Goal: Task Accomplishment & Management: Complete application form

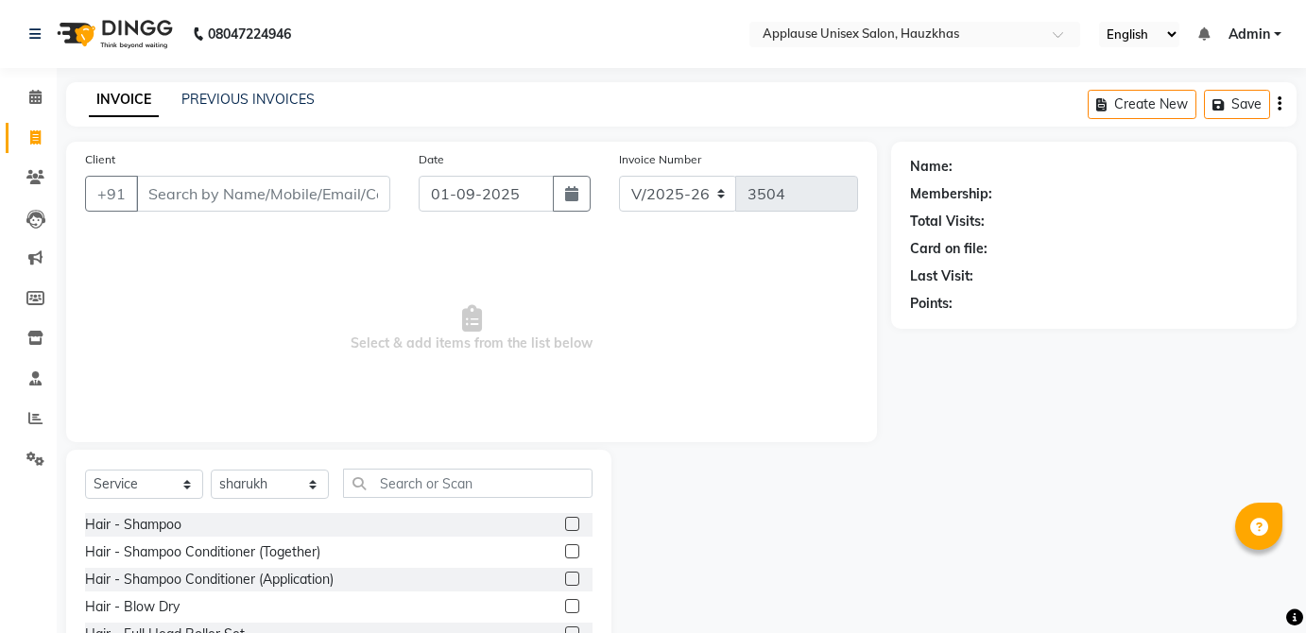
select select "5082"
select select "service"
select select "84502"
type input "c"
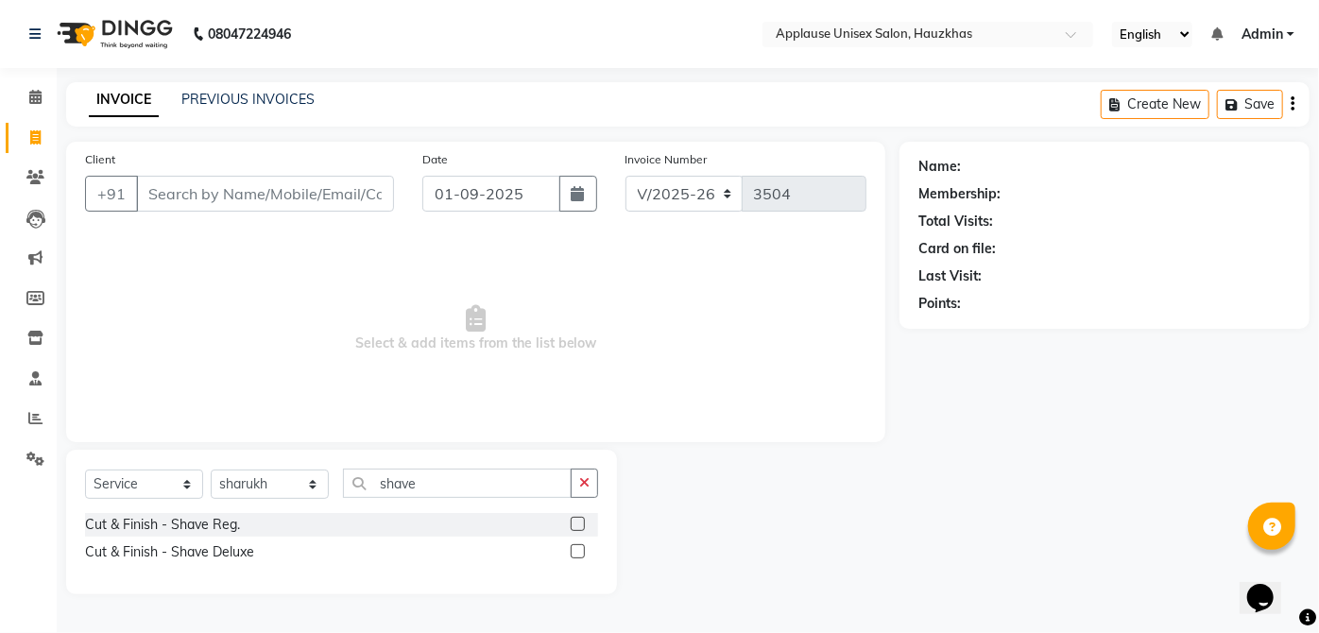
type input "shave"
click at [578, 523] on label at bounding box center [578, 524] width 14 height 14
click at [578, 523] on input "checkbox" at bounding box center [577, 525] width 12 height 12
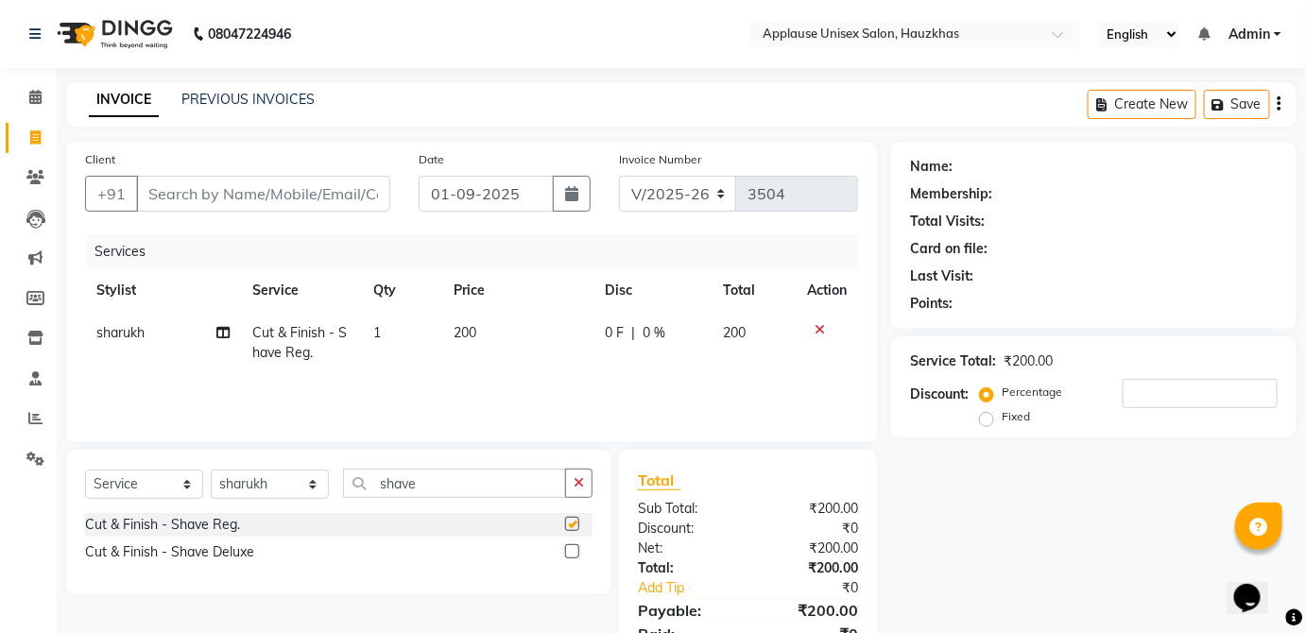
click at [702, 358] on td "0 F | 0 %" at bounding box center [652, 343] width 119 height 62
checkbox input "false"
select select "84502"
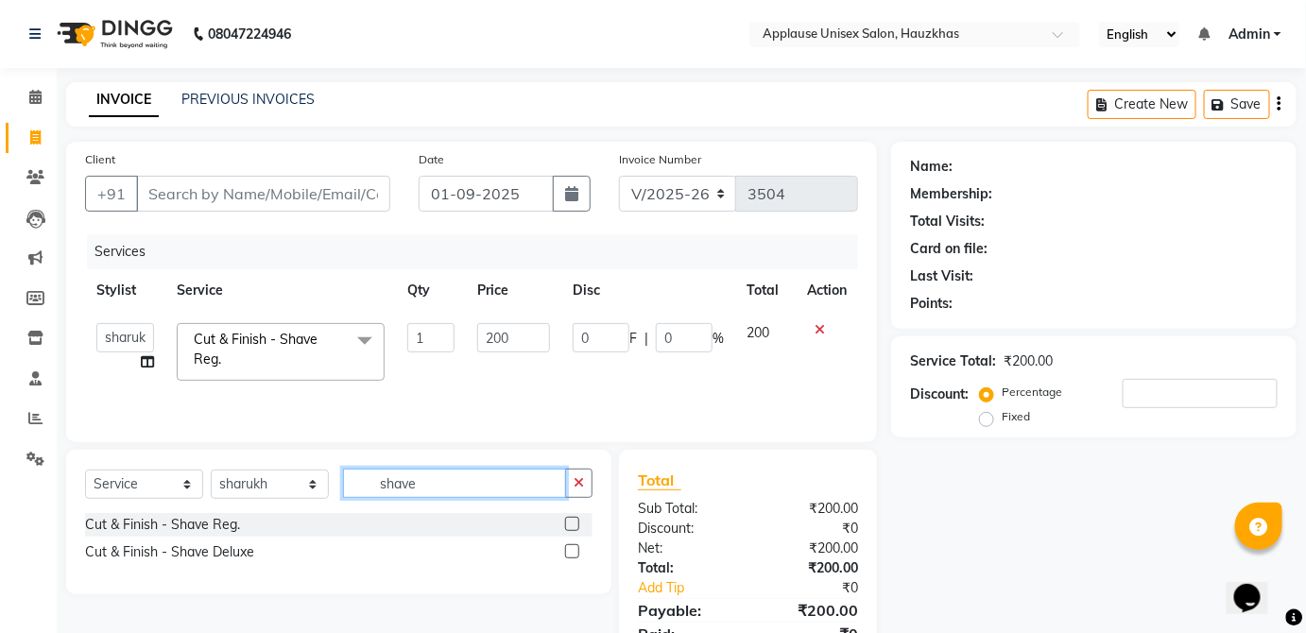
click at [534, 476] on input "shave" at bounding box center [454, 483] width 223 height 29
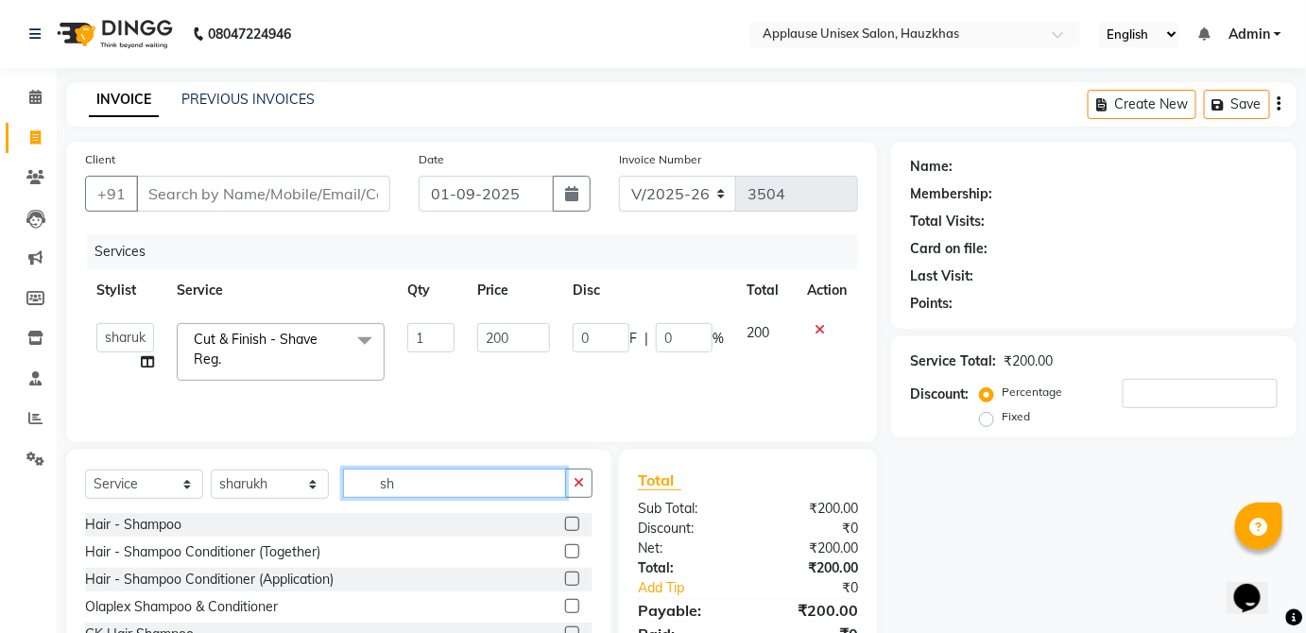
type input "s"
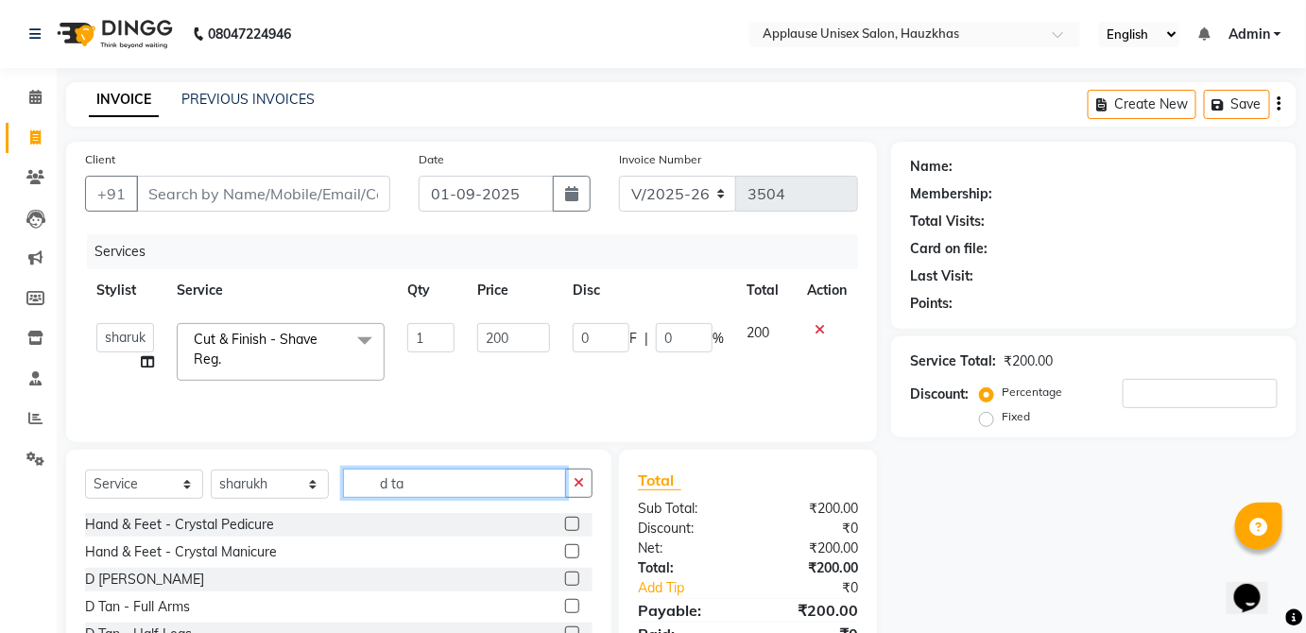
type input "d ta"
click at [565, 577] on label at bounding box center [572, 579] width 14 height 14
click at [565, 577] on input "checkbox" at bounding box center [571, 579] width 12 height 12
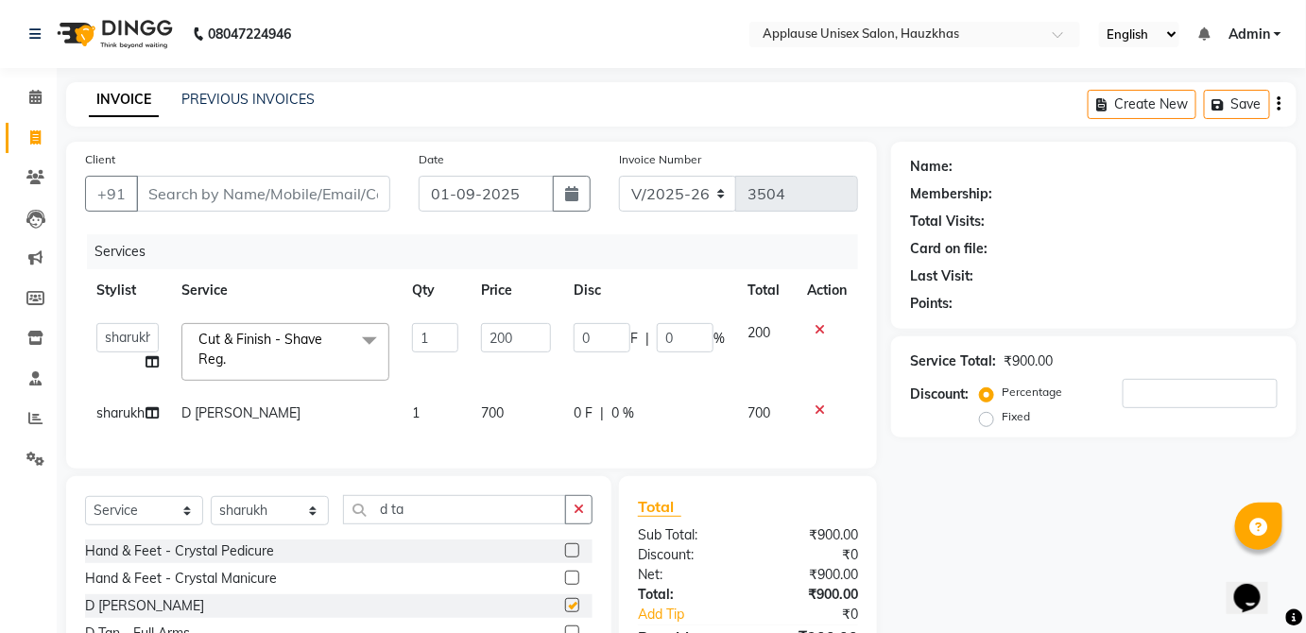
checkbox input "false"
click at [538, 428] on td "700" at bounding box center [516, 413] width 93 height 43
select select "84502"
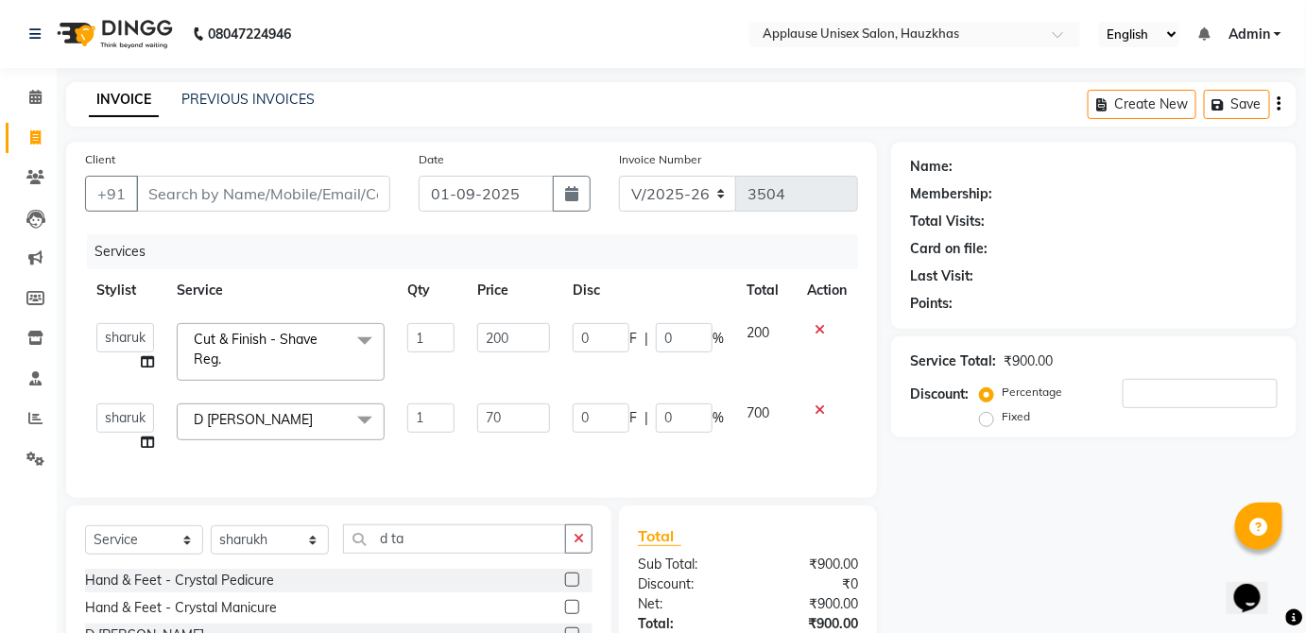
type input "7"
type input "1000"
click at [753, 410] on span "700" at bounding box center [757, 412] width 23 height 17
select select "84502"
click at [358, 196] on input "Client" at bounding box center [263, 194] width 254 height 36
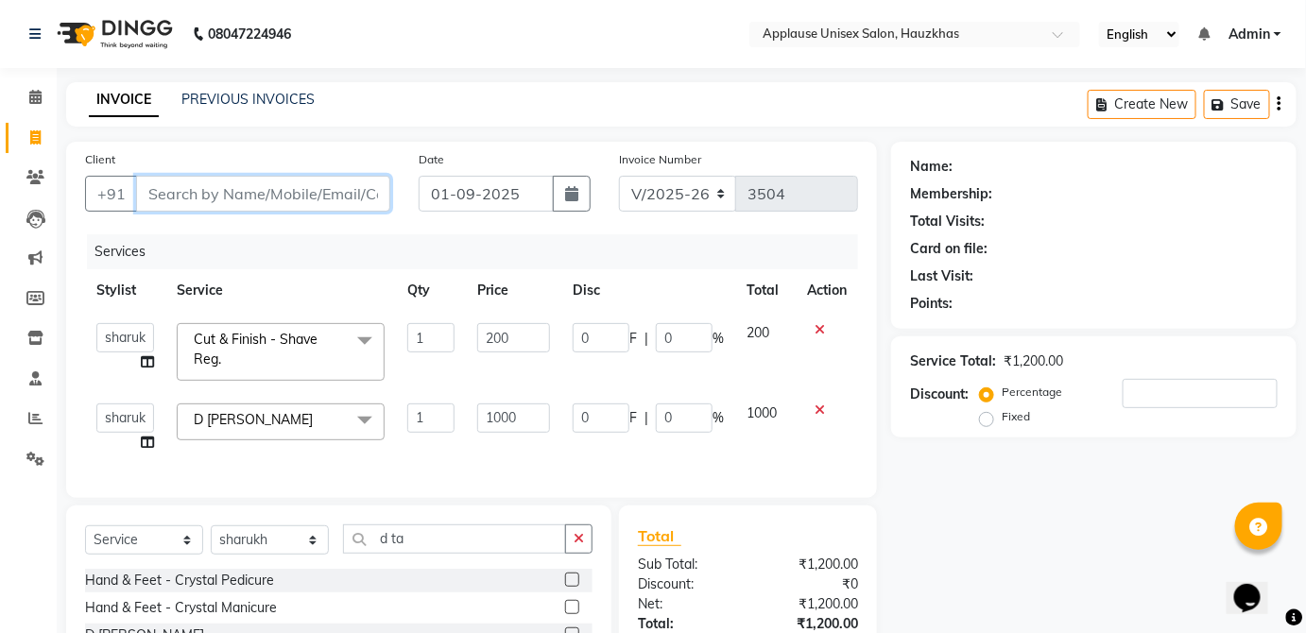
type input "s"
type input "0"
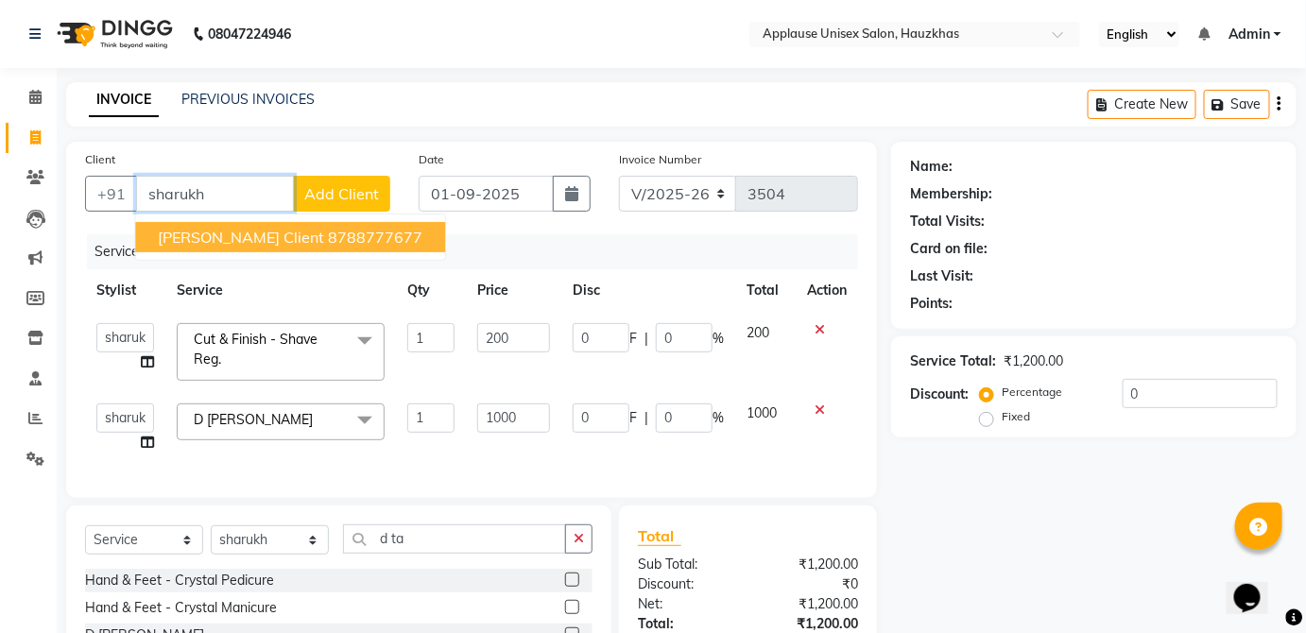
click at [370, 240] on button "[PERSON_NAME] client 8788777677" at bounding box center [290, 237] width 310 height 30
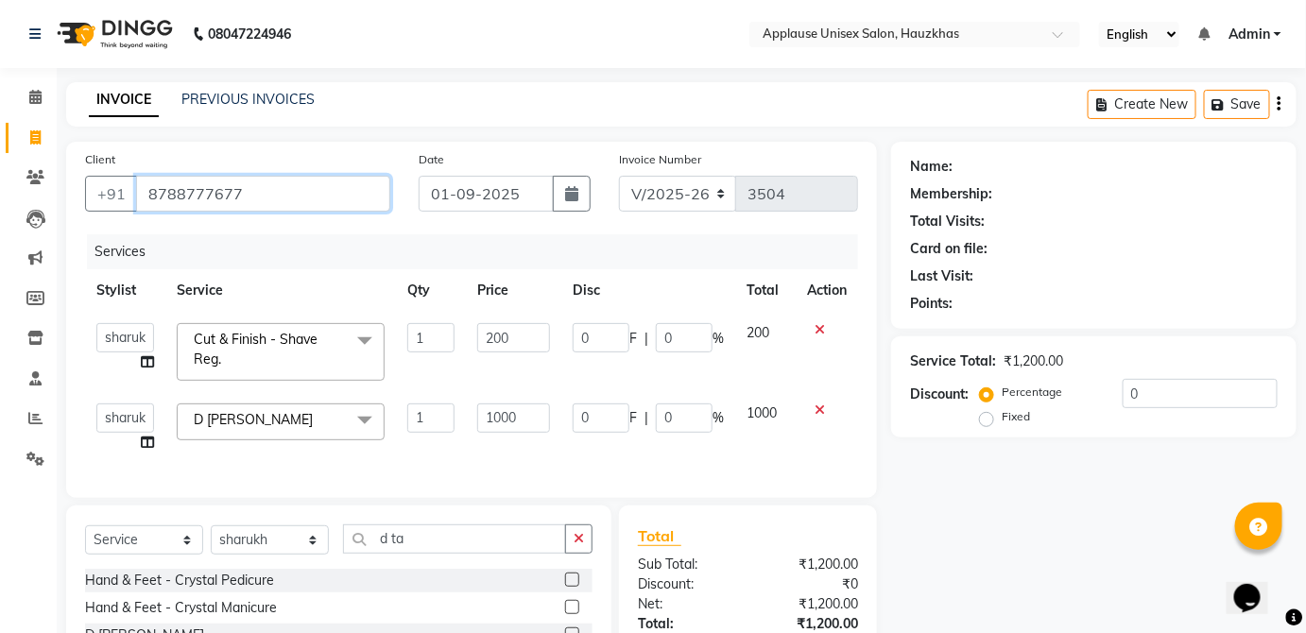
type input "8788777677"
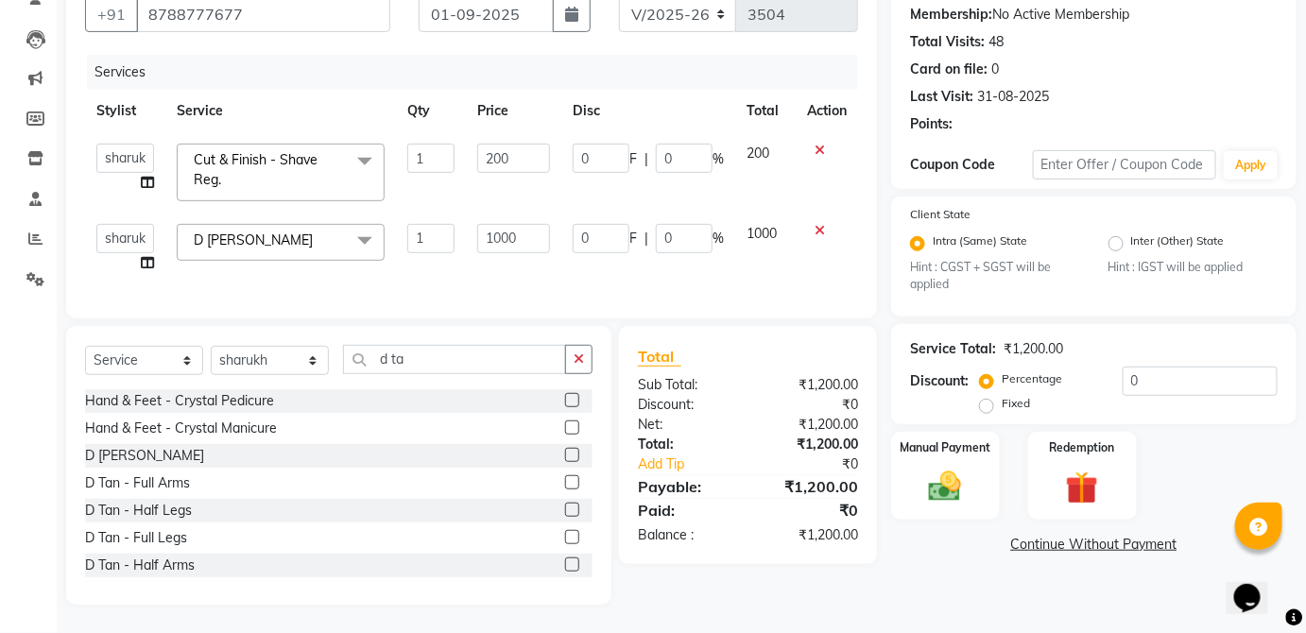
click at [996, 461] on div "Manual Payment" at bounding box center [945, 476] width 109 height 88
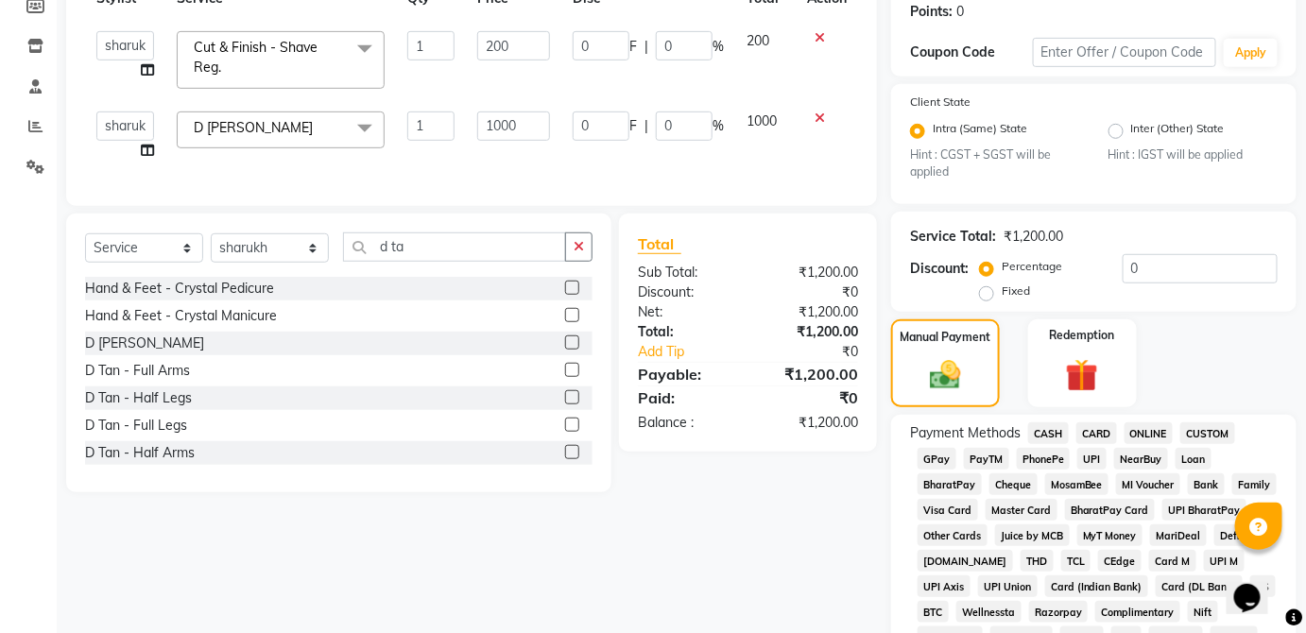
click at [1098, 458] on span "UPI" at bounding box center [1091, 459] width 29 height 22
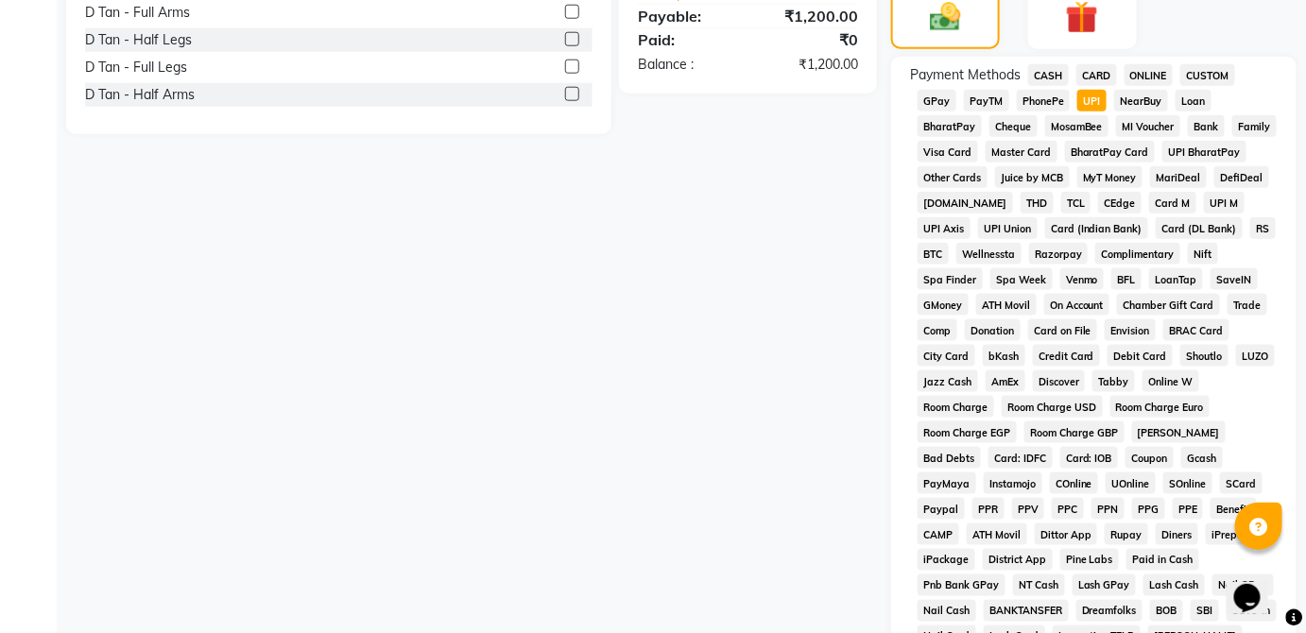
scroll to position [916, 0]
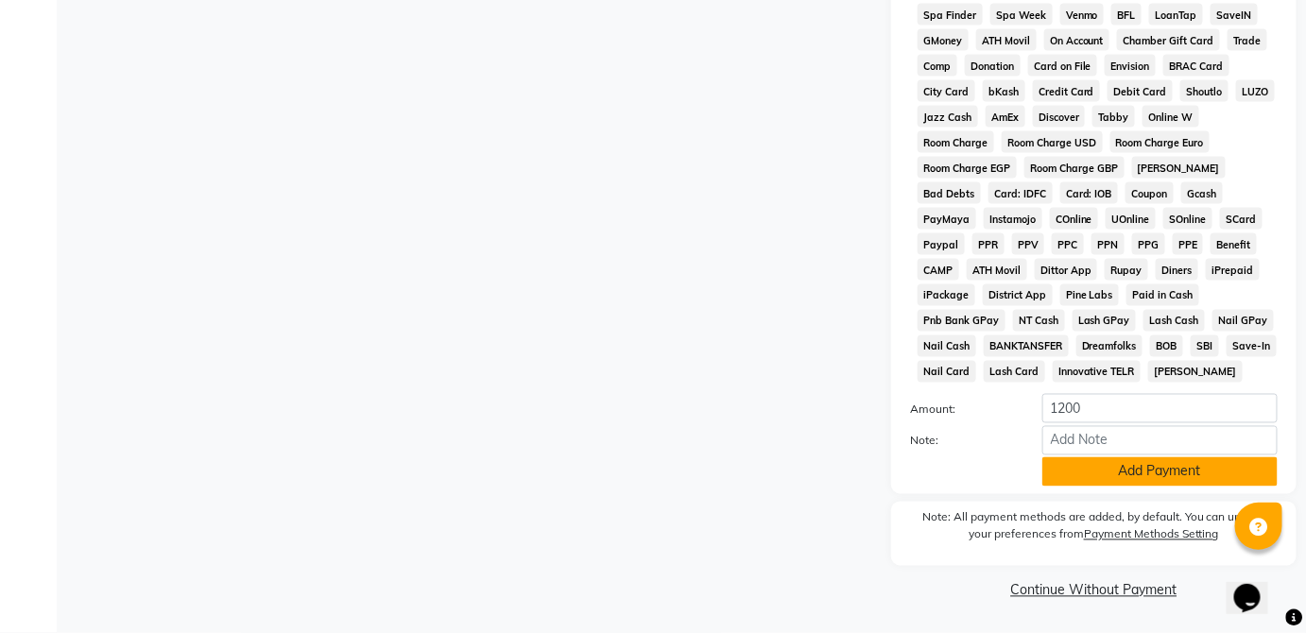
click at [1139, 485] on button "Add Payment" at bounding box center [1159, 471] width 235 height 29
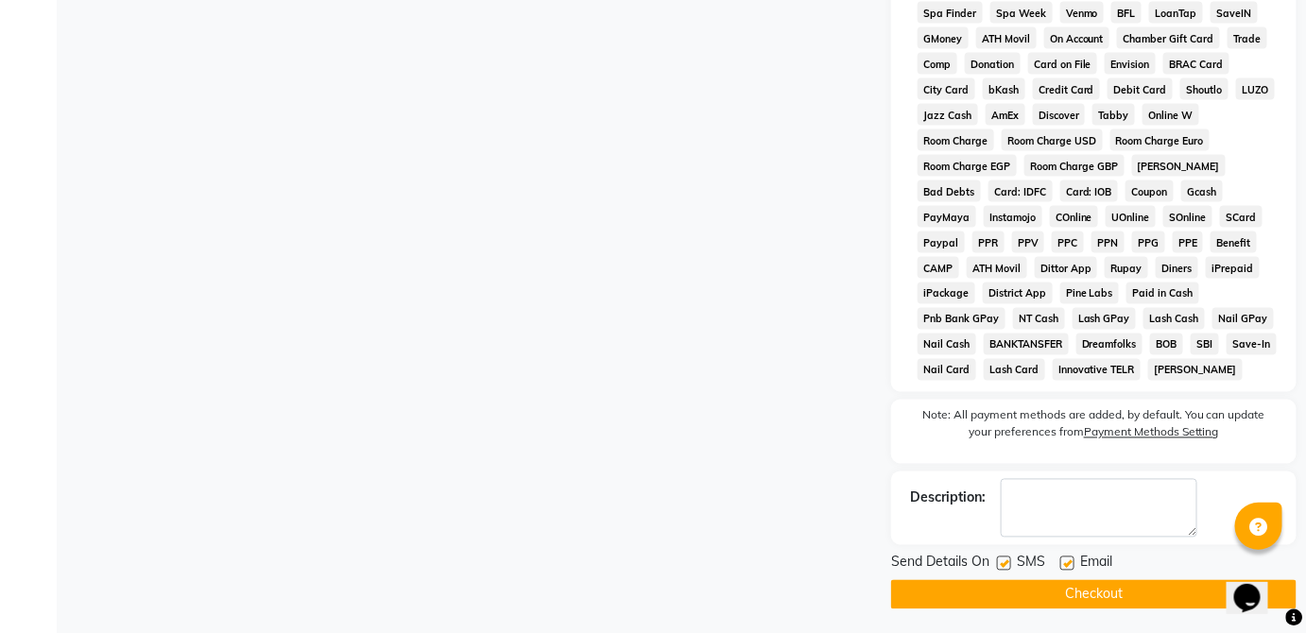
click at [1119, 607] on button "Checkout" at bounding box center [1093, 594] width 405 height 29
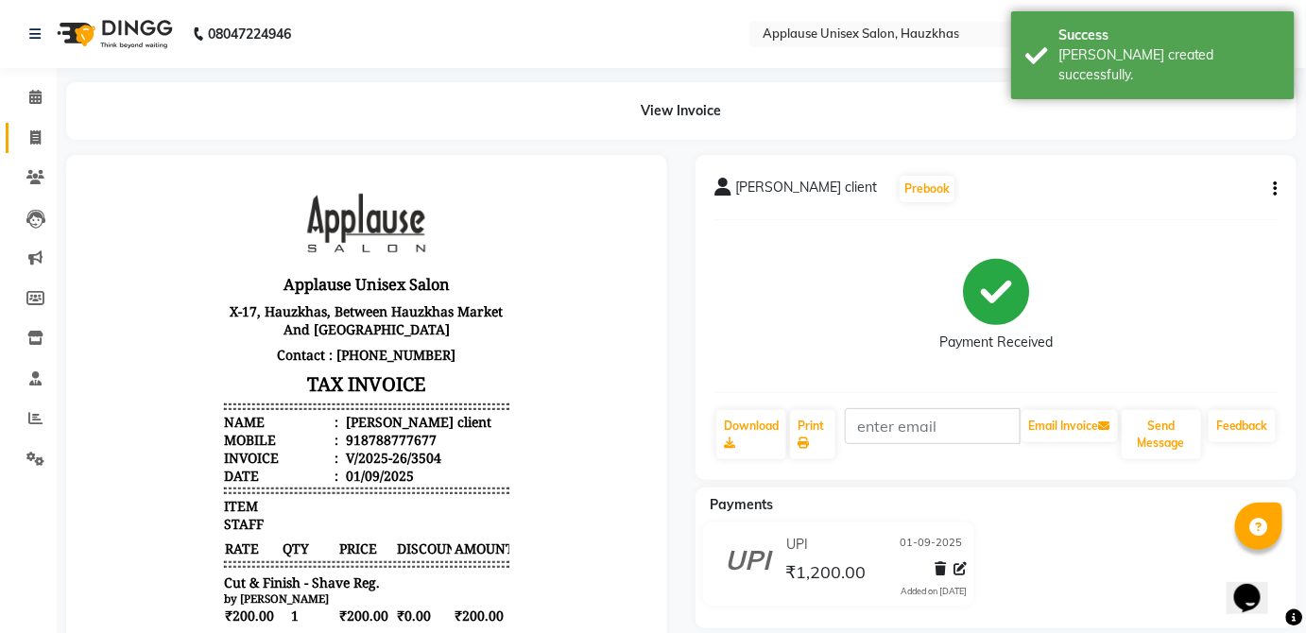
click at [26, 129] on span at bounding box center [35, 139] width 33 height 22
select select "service"
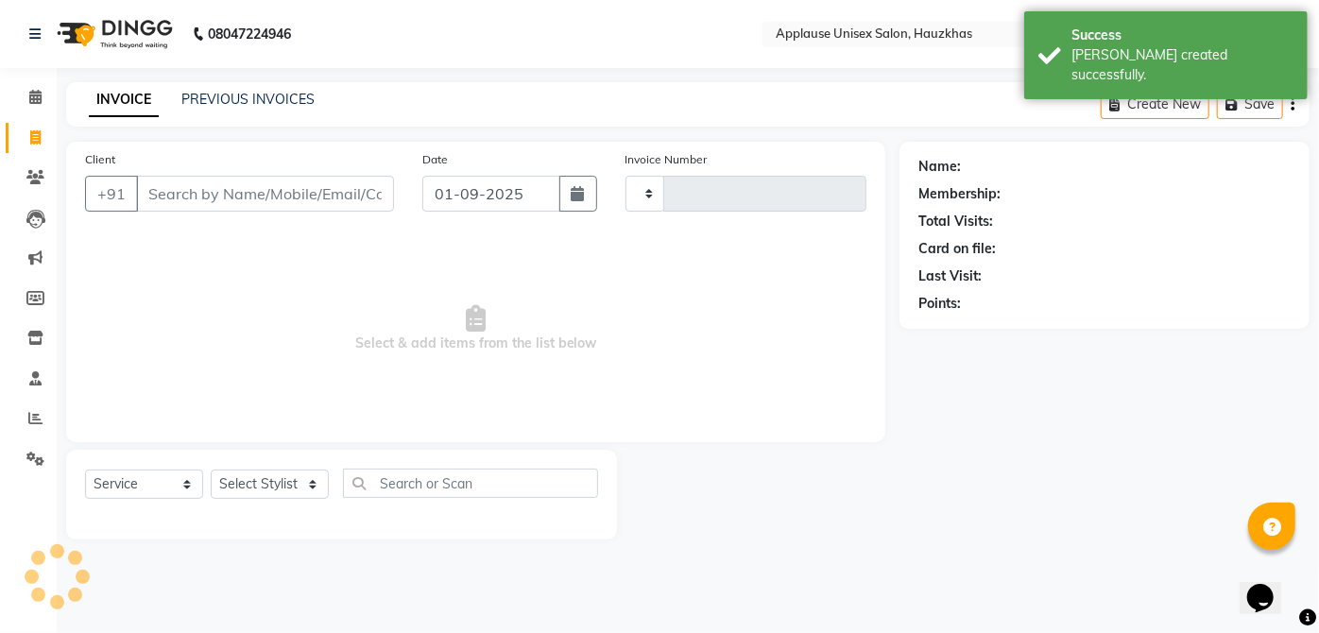
type input "3505"
select select "5082"
click at [281, 478] on select "Select Stylist" at bounding box center [270, 484] width 118 height 29
click at [392, 507] on div "Select Service Product Membership Package Voucher Prepaid Gift Card Select Styl…" at bounding box center [341, 491] width 513 height 44
click at [327, 492] on select "Select Stylist [PERSON_NAME] [PERSON_NAME] [PERSON_NAME] [PERSON_NAME] [PERSON_…" at bounding box center [270, 484] width 118 height 29
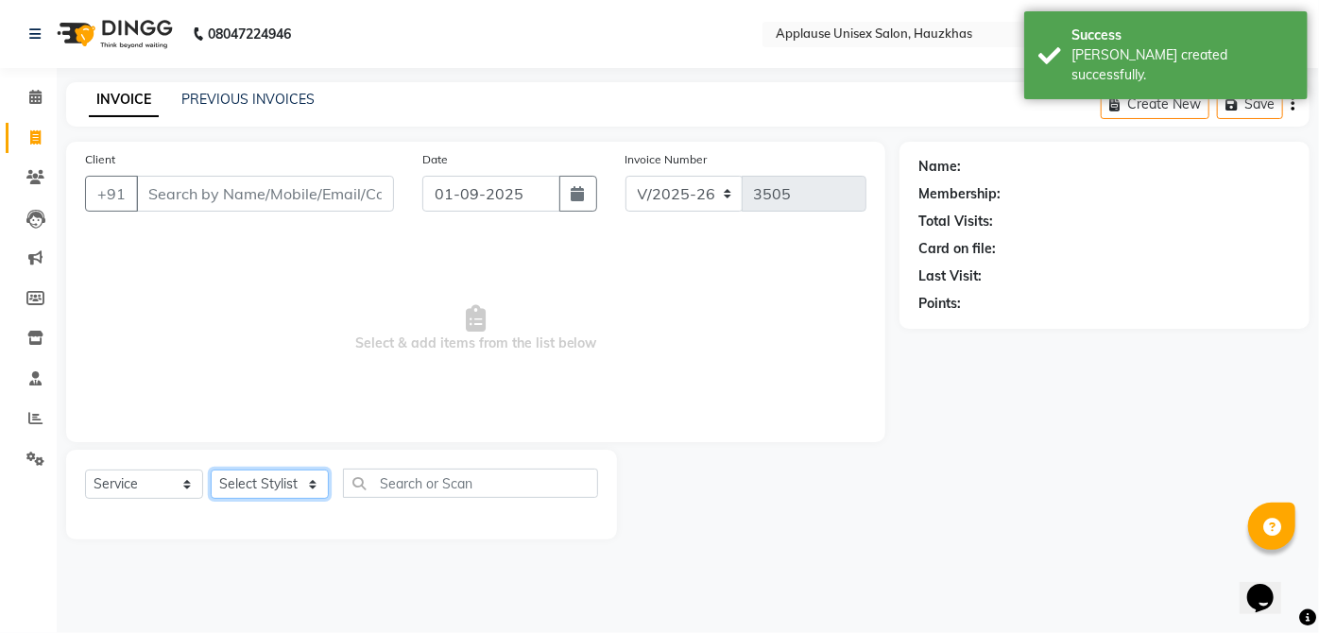
select select "37821"
click at [211, 470] on select "Select Stylist [PERSON_NAME] [PERSON_NAME] [PERSON_NAME] [PERSON_NAME] [PERSON_…" at bounding box center [270, 484] width 118 height 29
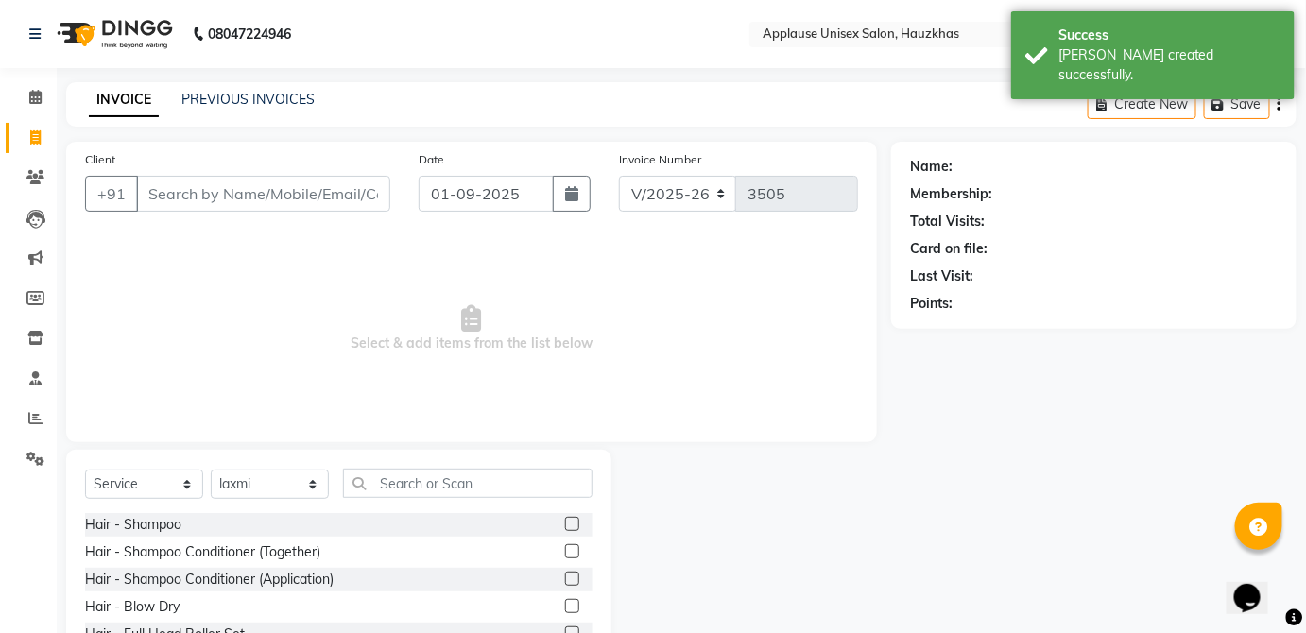
click at [393, 436] on div "Client +91 Date [DATE] Invoice Number V/2025 V/[PHONE_NUMBER] Select & add item…" at bounding box center [471, 292] width 811 height 300
click at [384, 483] on input "text" at bounding box center [467, 483] width 249 height 29
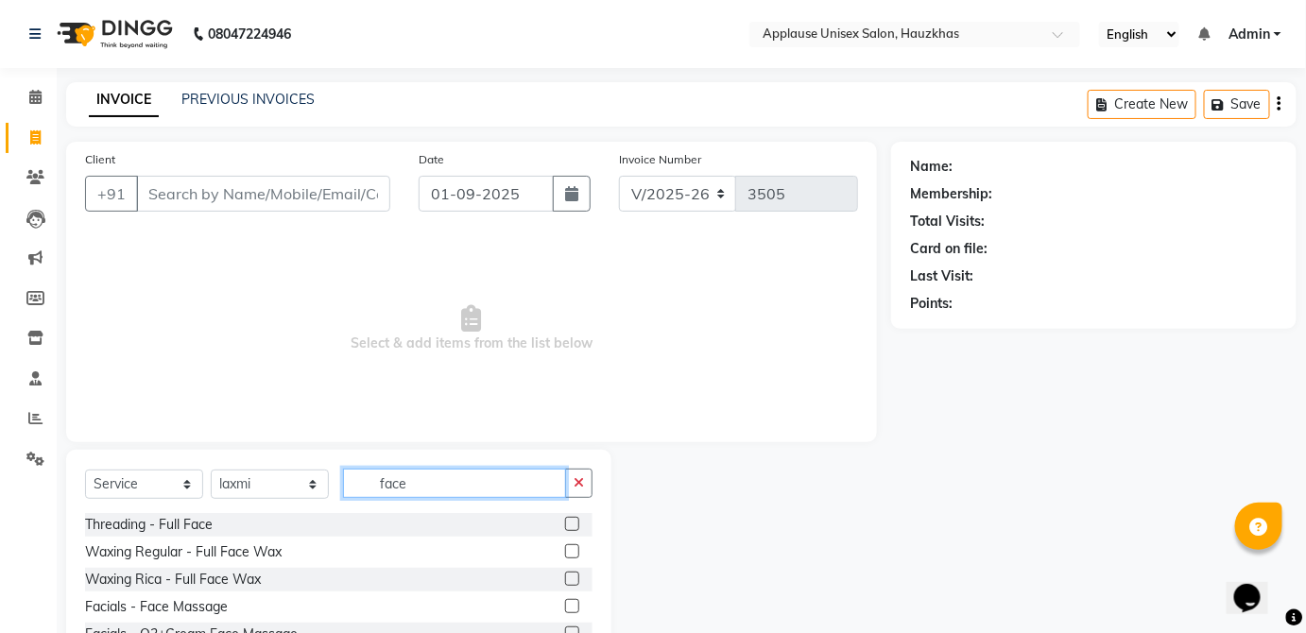
type input "face"
click at [573, 577] on label at bounding box center [572, 579] width 14 height 14
click at [573, 577] on input "checkbox" at bounding box center [571, 579] width 12 height 12
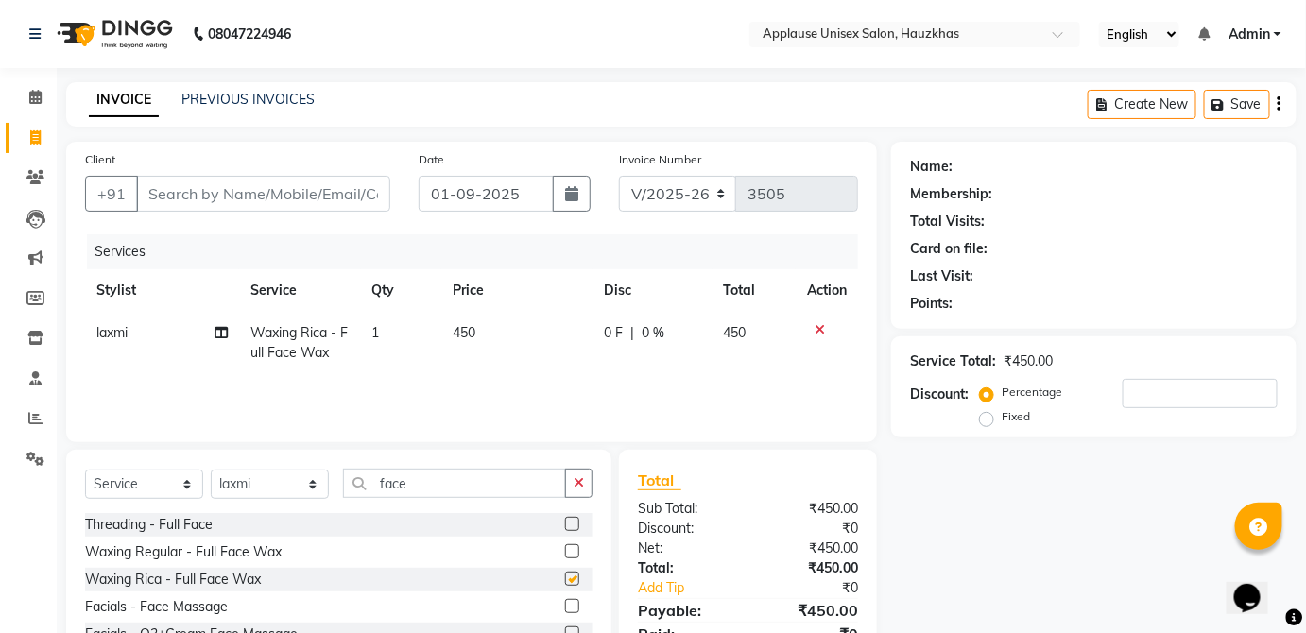
click at [715, 356] on td "450" at bounding box center [753, 343] width 83 height 62
checkbox input "false"
select select "37821"
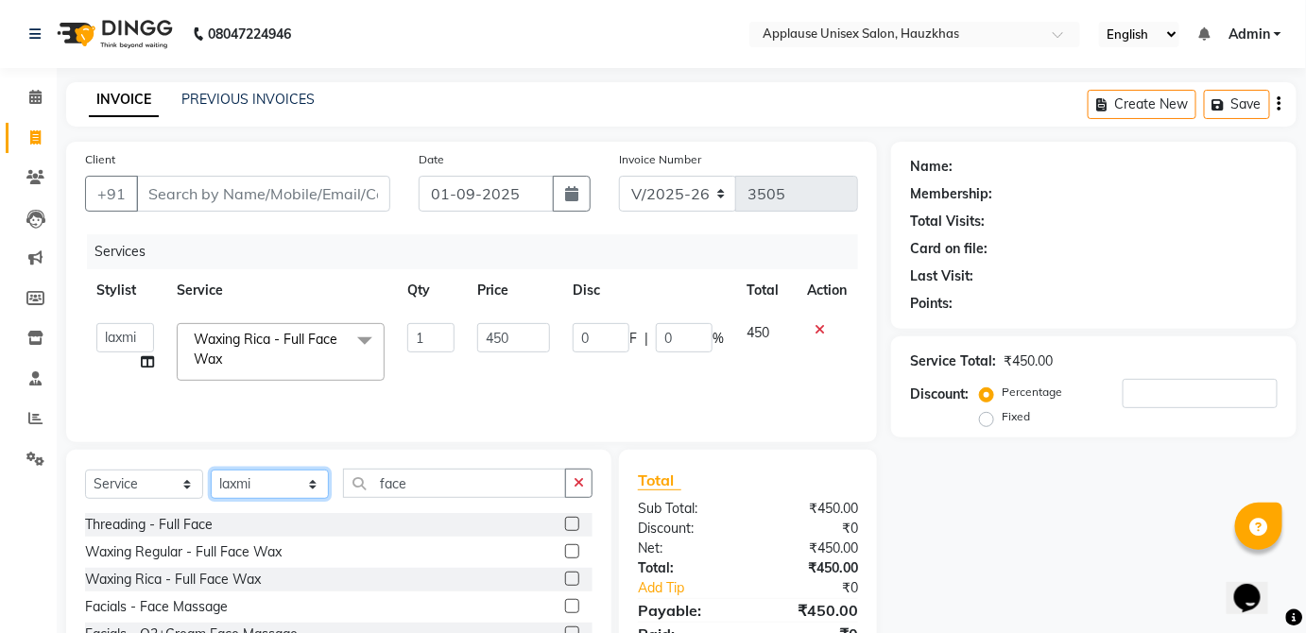
click at [291, 493] on select "Select Stylist [PERSON_NAME] [PERSON_NAME] [PERSON_NAME] [PERSON_NAME] [PERSON_…" at bounding box center [270, 484] width 118 height 29
select select "32126"
click at [211, 470] on select "Select Stylist [PERSON_NAME] [PERSON_NAME] [PERSON_NAME] [PERSON_NAME] [PERSON_…" at bounding box center [270, 484] width 118 height 29
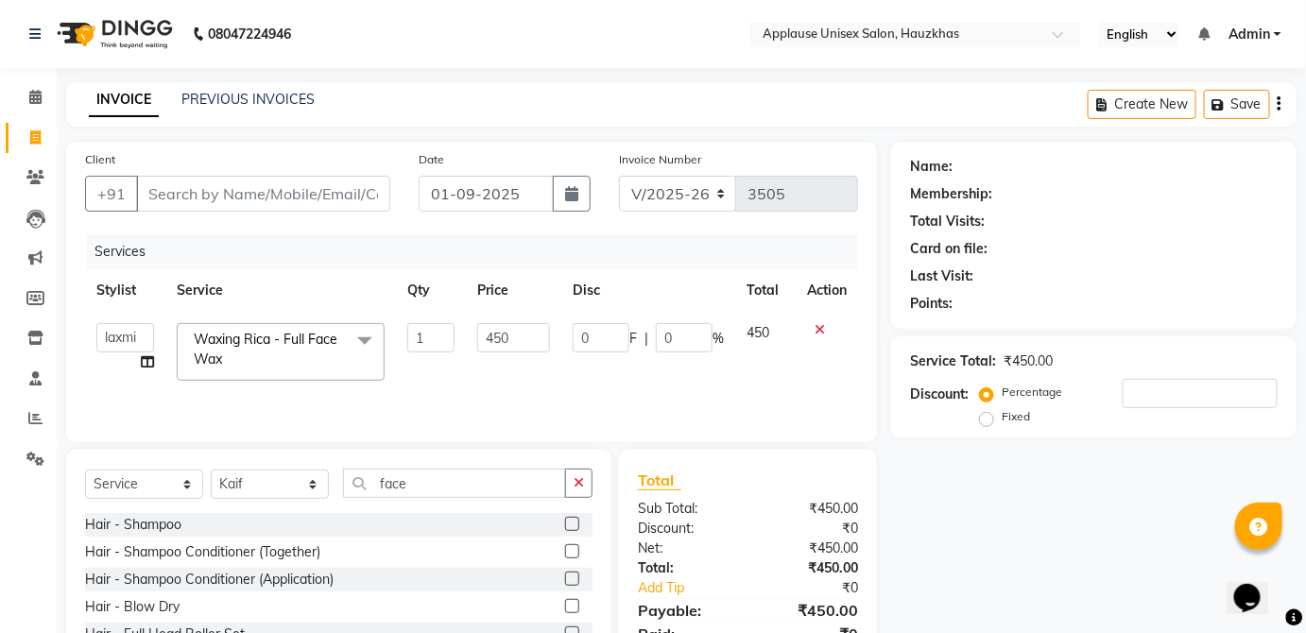
click at [565, 550] on label at bounding box center [572, 551] width 14 height 14
click at [565, 550] on input "checkbox" at bounding box center [571, 552] width 12 height 12
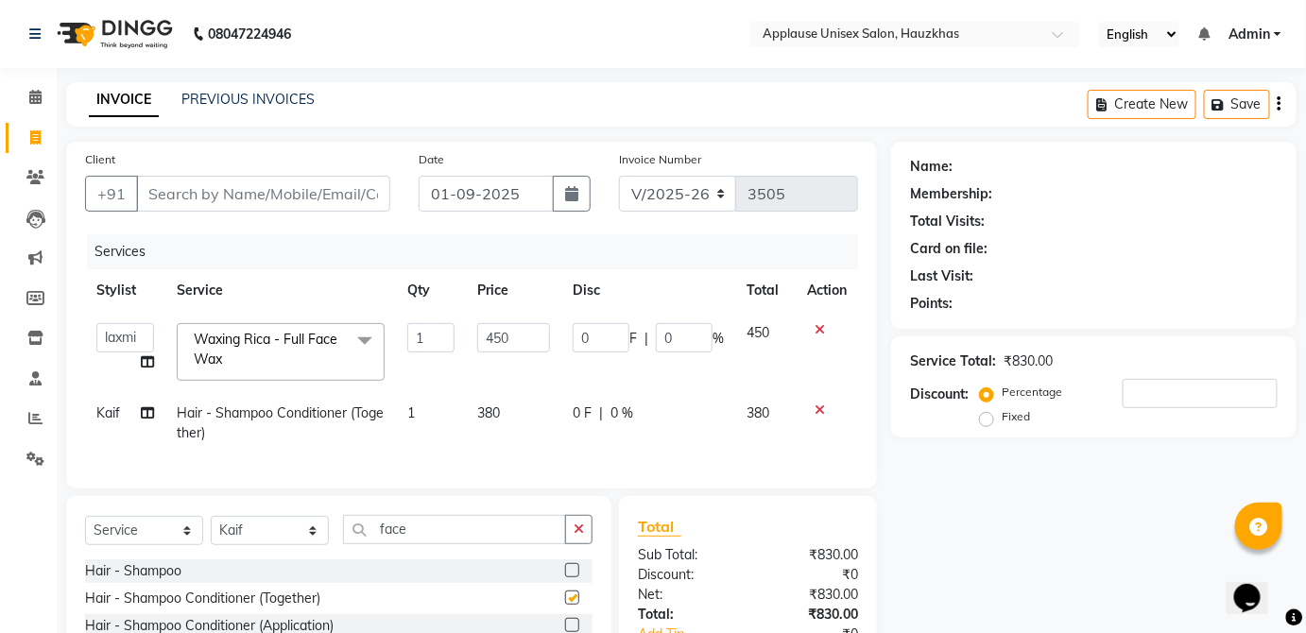
click at [531, 416] on td "380" at bounding box center [513, 423] width 95 height 62
checkbox input "false"
select select "32126"
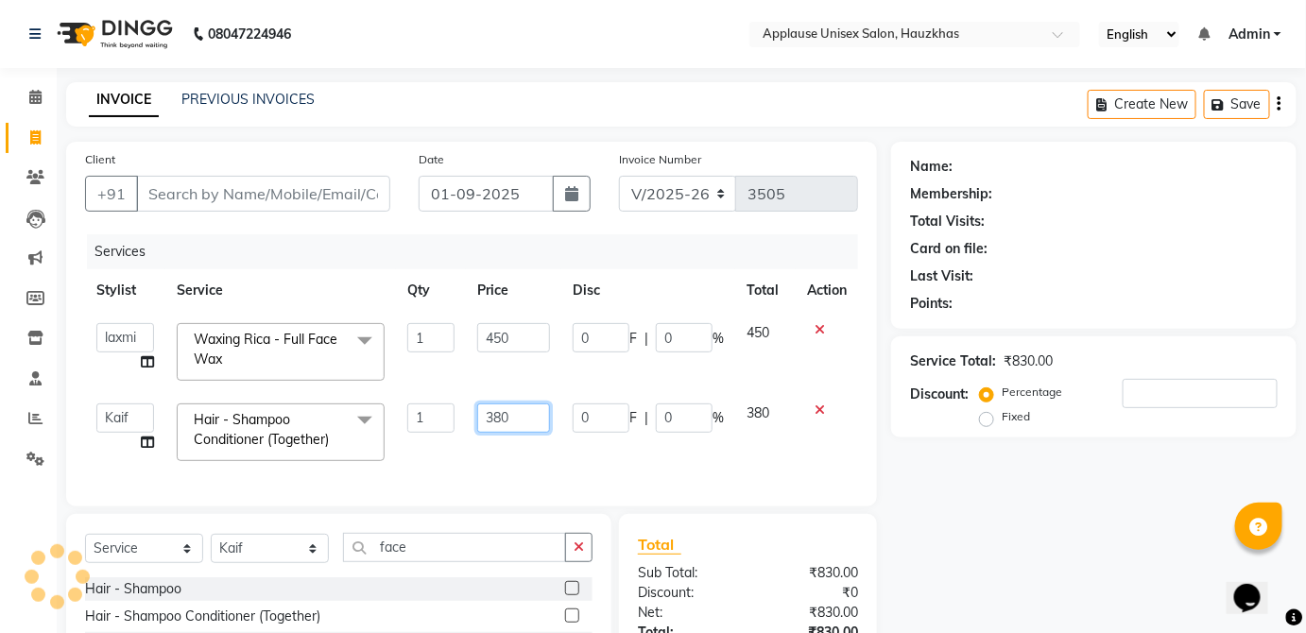
click at [527, 412] on input "380" at bounding box center [513, 417] width 73 height 29
type input "3"
type input "400"
click at [776, 418] on td "380" at bounding box center [765, 432] width 60 height 80
select select "32126"
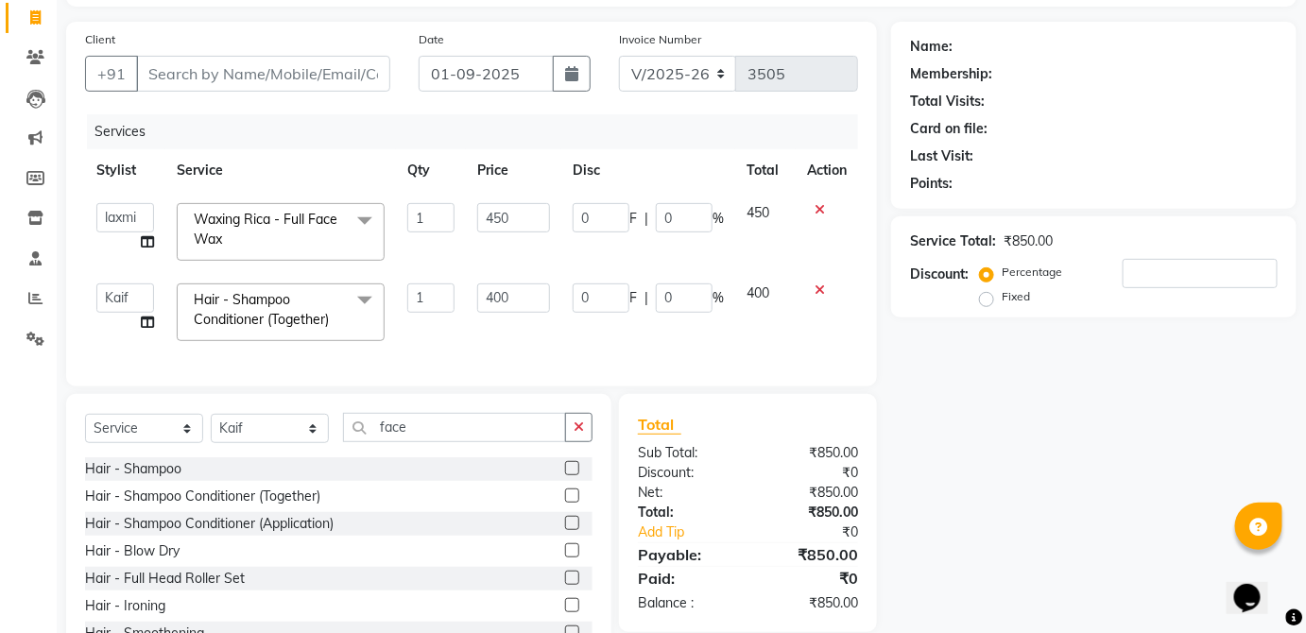
scroll to position [121, 0]
click at [297, 438] on select "Select Stylist [PERSON_NAME] [PERSON_NAME] [PERSON_NAME] [PERSON_NAME] [PERSON_…" at bounding box center [270, 427] width 118 height 29
select select "32125"
click at [211, 424] on select "Select Stylist [PERSON_NAME] [PERSON_NAME] [PERSON_NAME] [PERSON_NAME] [PERSON_…" at bounding box center [270, 427] width 118 height 29
click at [436, 423] on input "face" at bounding box center [454, 426] width 223 height 29
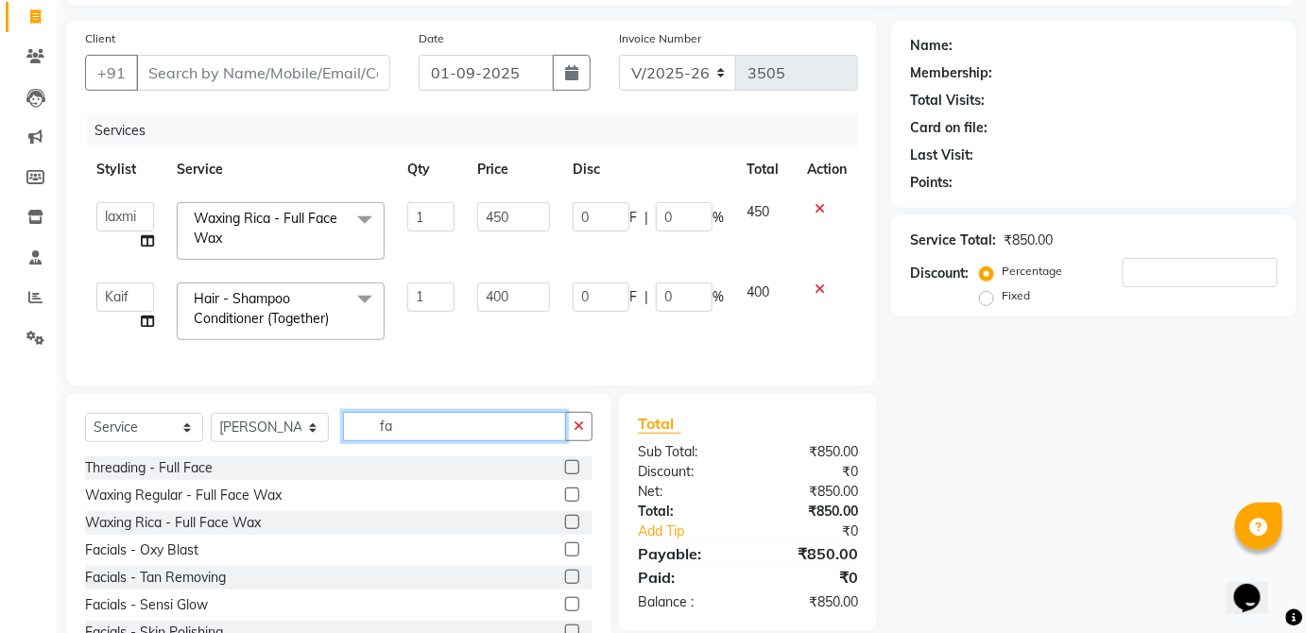
type input "f"
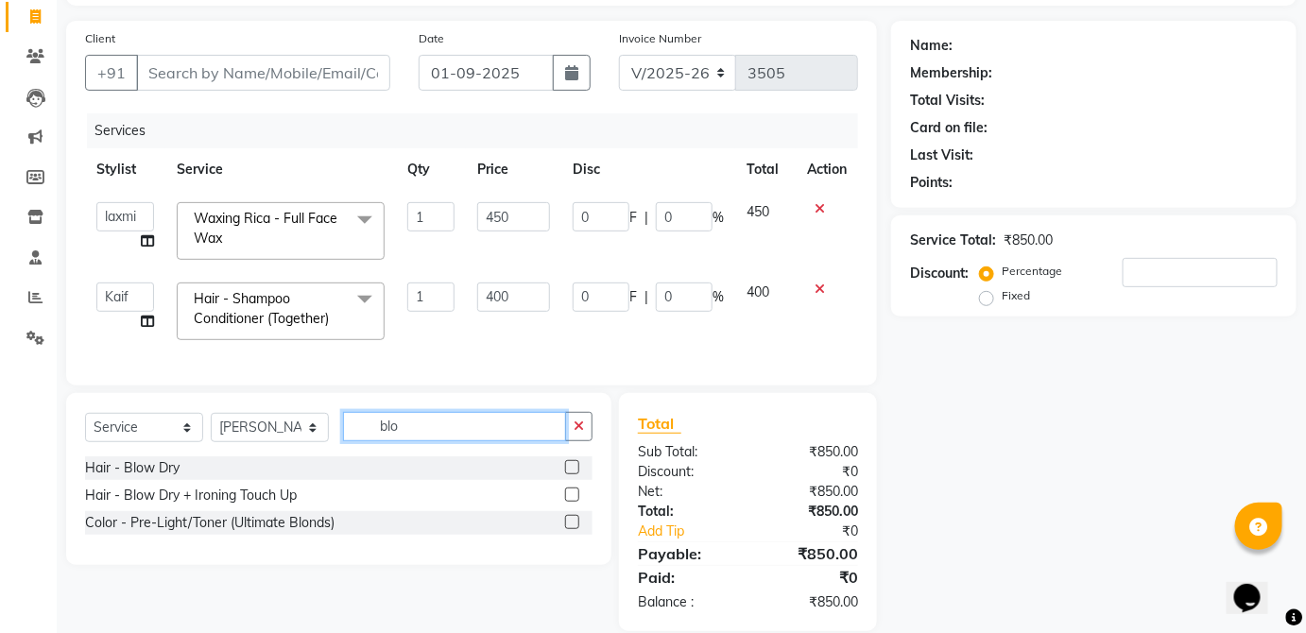
type input "blo"
click at [572, 471] on label at bounding box center [572, 467] width 14 height 14
click at [572, 471] on input "checkbox" at bounding box center [571, 468] width 12 height 12
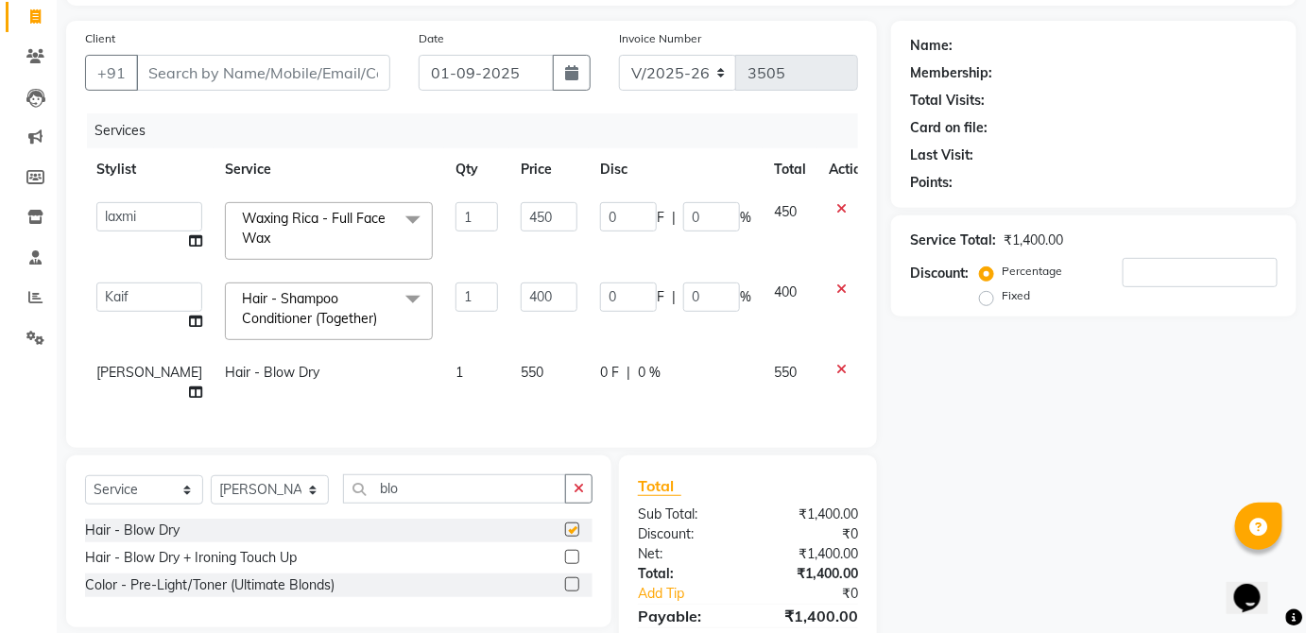
checkbox input "false"
click at [522, 388] on td "550" at bounding box center [548, 382] width 79 height 62
select select "32125"
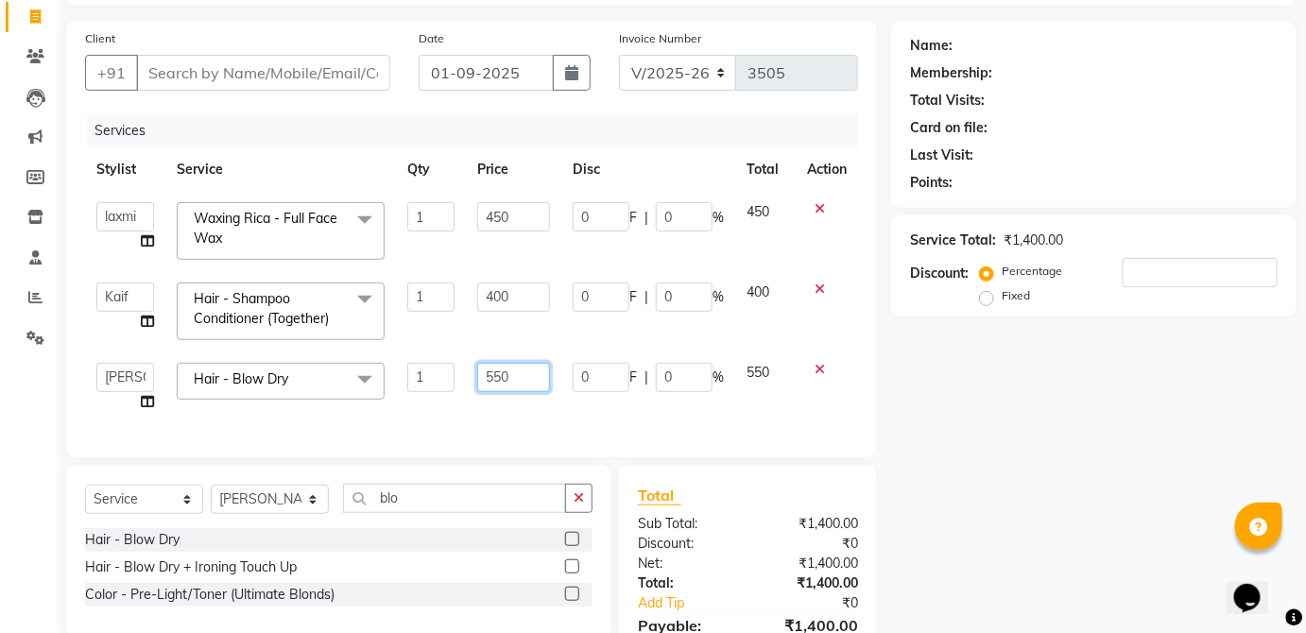
click at [522, 382] on input "550" at bounding box center [513, 377] width 73 height 29
type input "5"
type input "850"
click at [778, 368] on td "550" at bounding box center [765, 387] width 60 height 72
select select "32125"
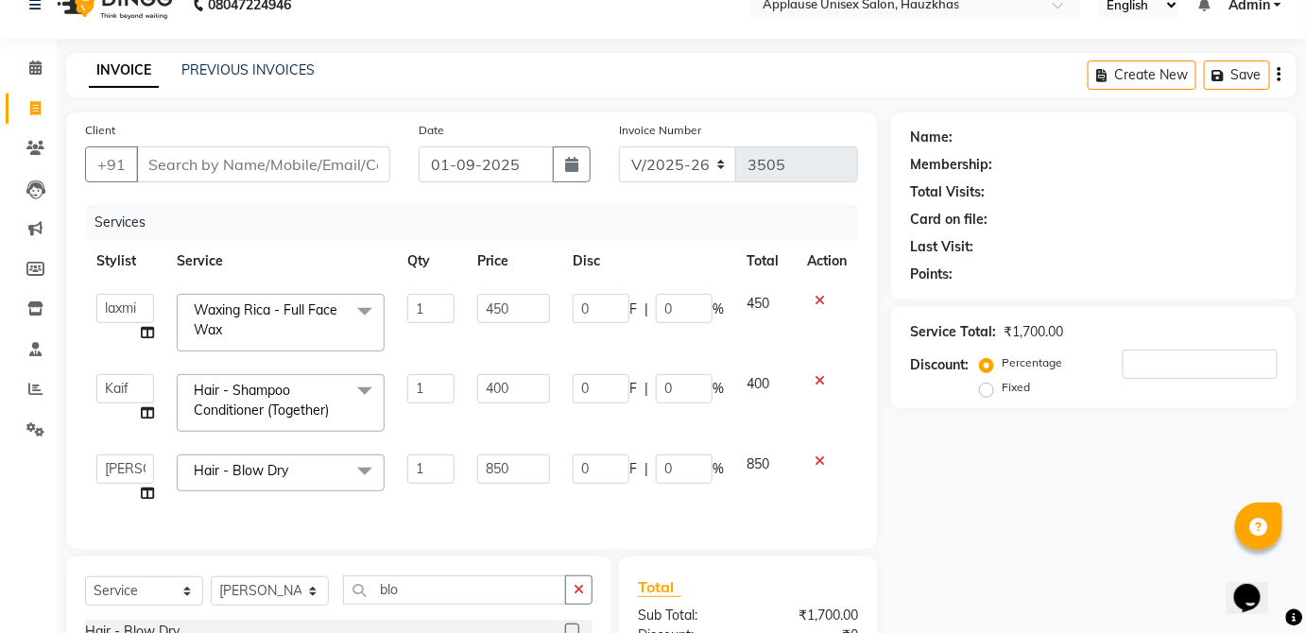
scroll to position [26, 0]
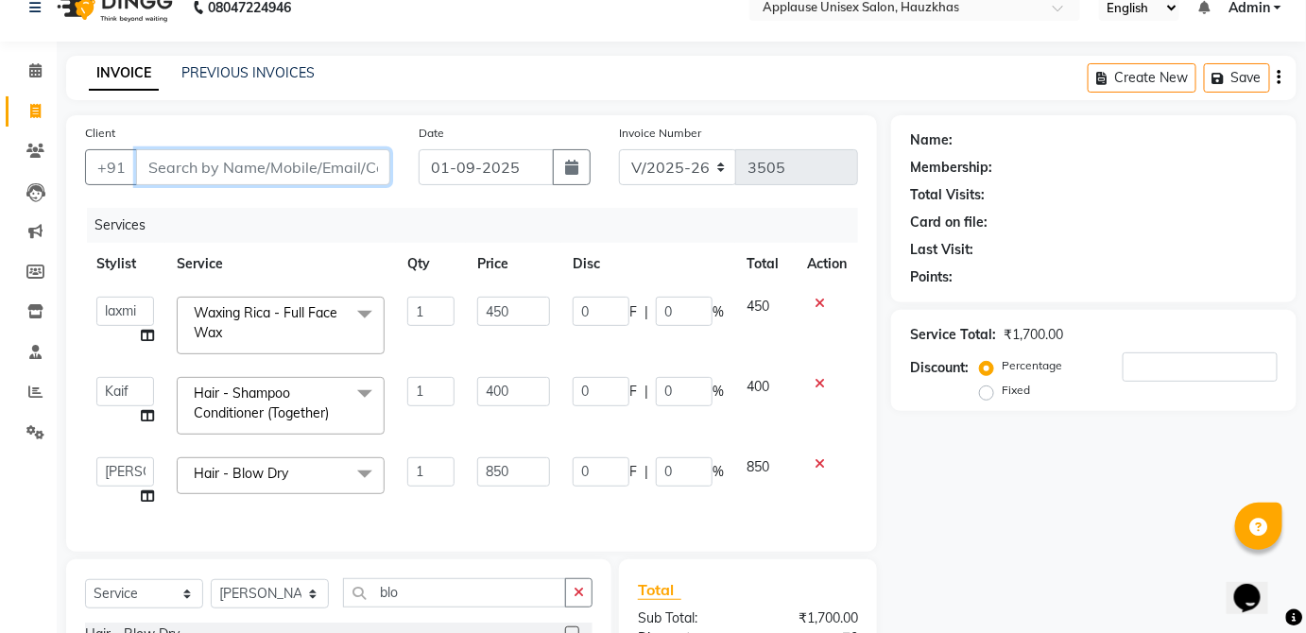
click at [361, 166] on input "Client" at bounding box center [263, 167] width 254 height 36
type input "s"
type input "0"
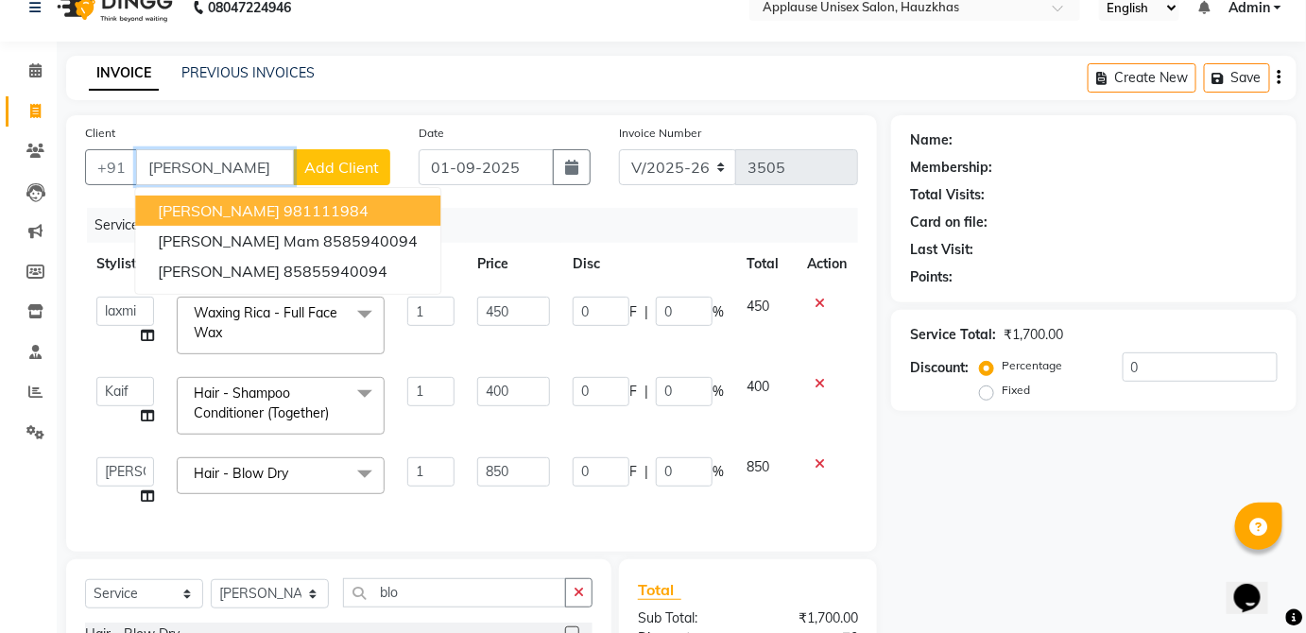
click at [354, 200] on button "[PERSON_NAME] 981111984" at bounding box center [287, 211] width 305 height 30
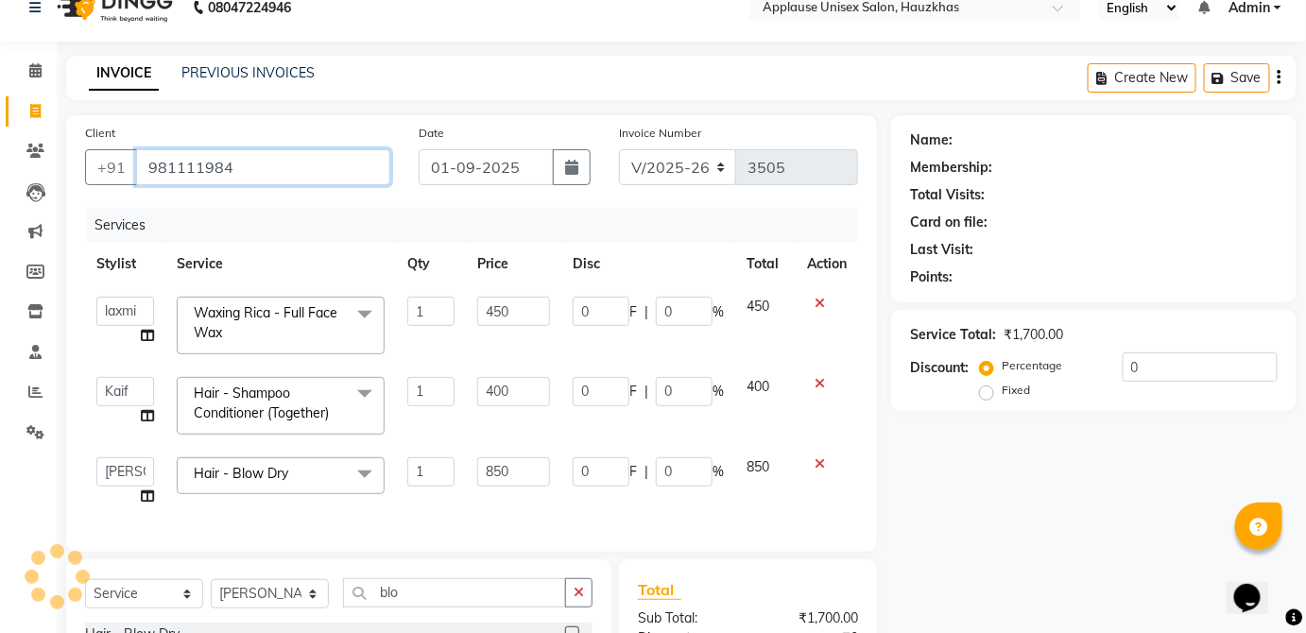
type input "981111984"
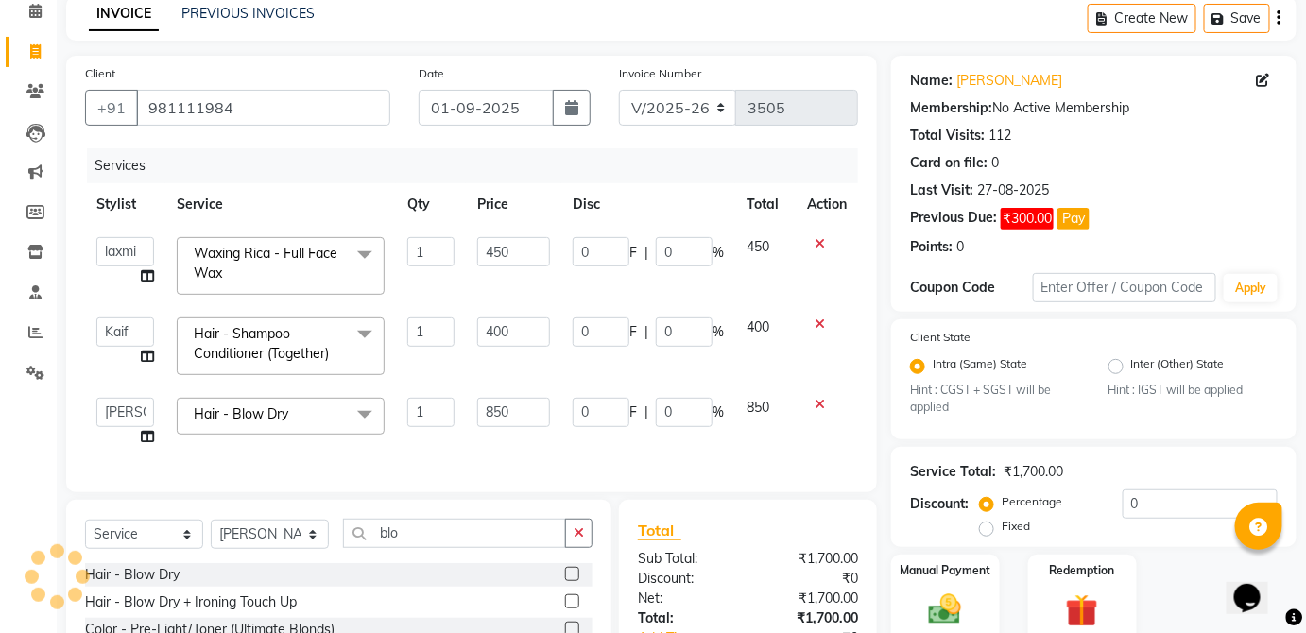
scroll to position [105, 0]
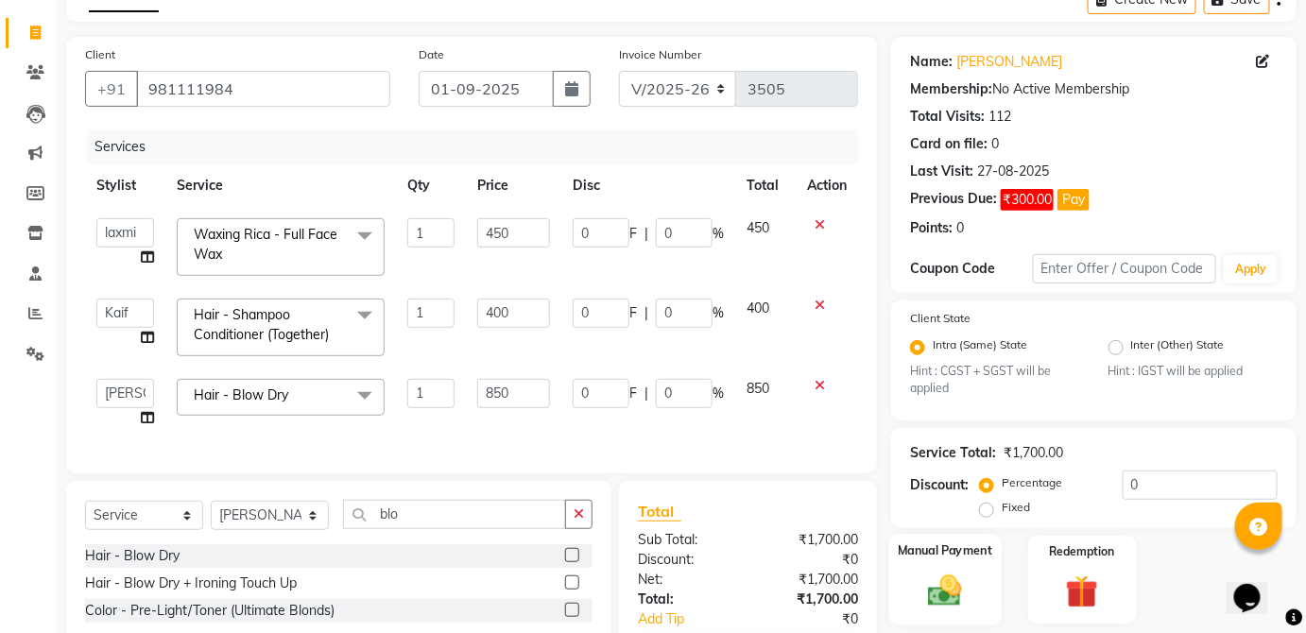
click at [959, 559] on label "Manual Payment" at bounding box center [945, 551] width 94 height 18
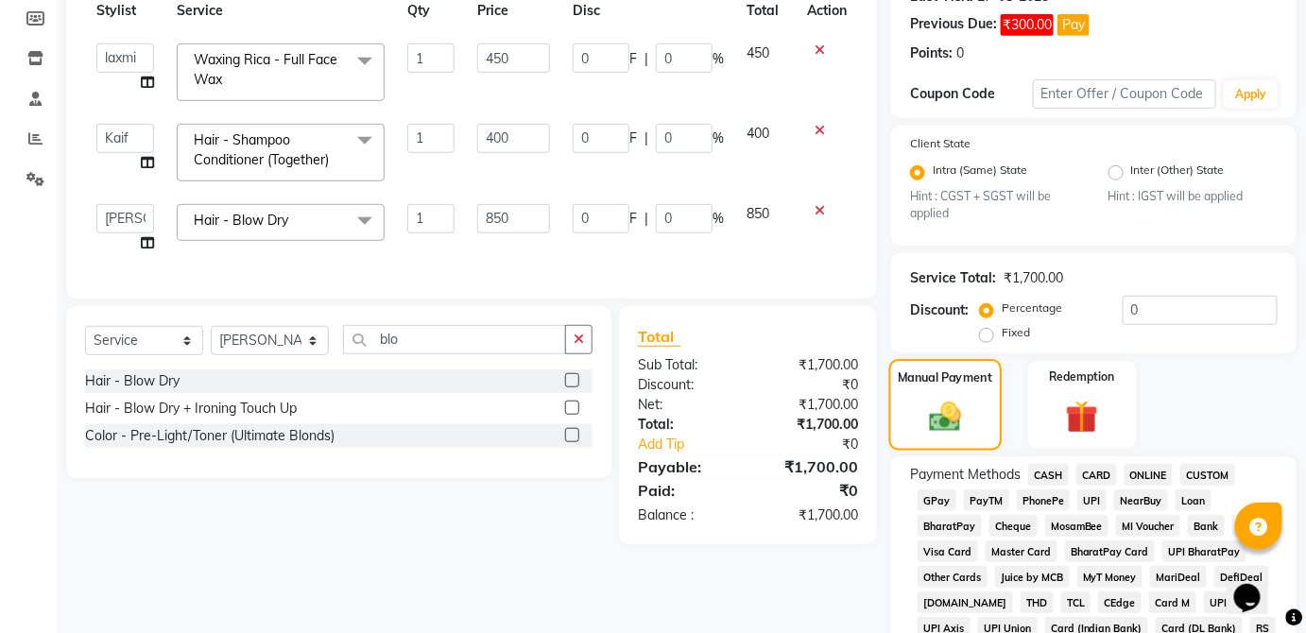
scroll to position [284, 0]
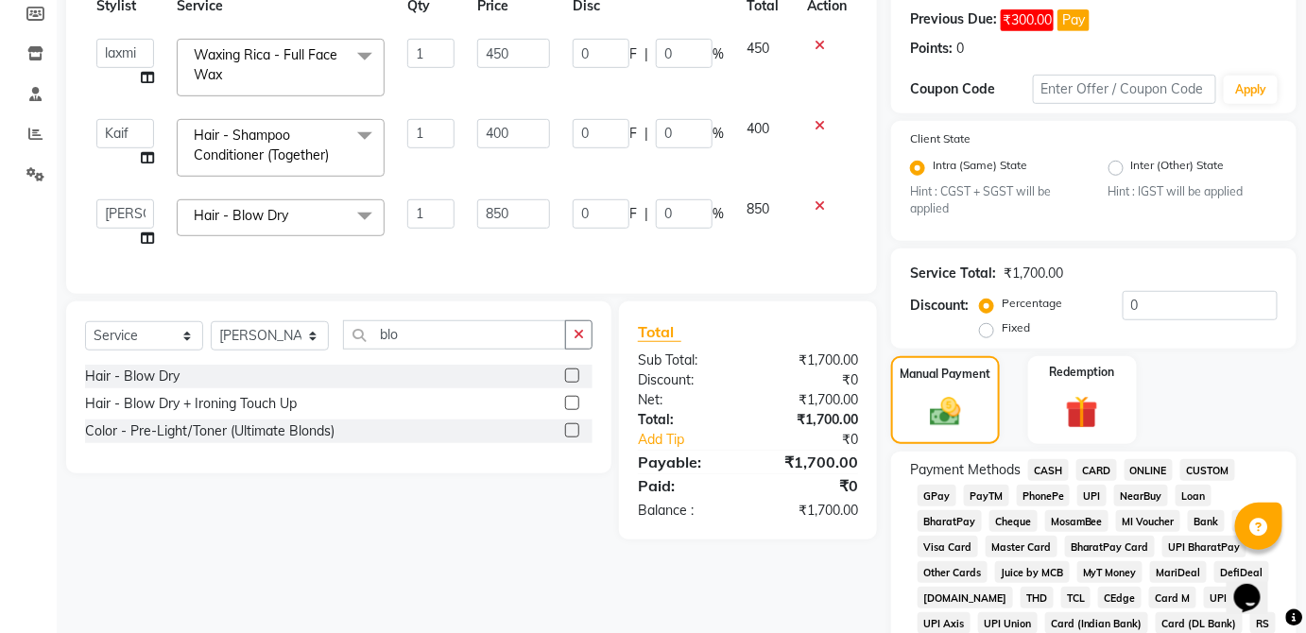
click at [1054, 466] on span "CASH" at bounding box center [1048, 470] width 41 height 22
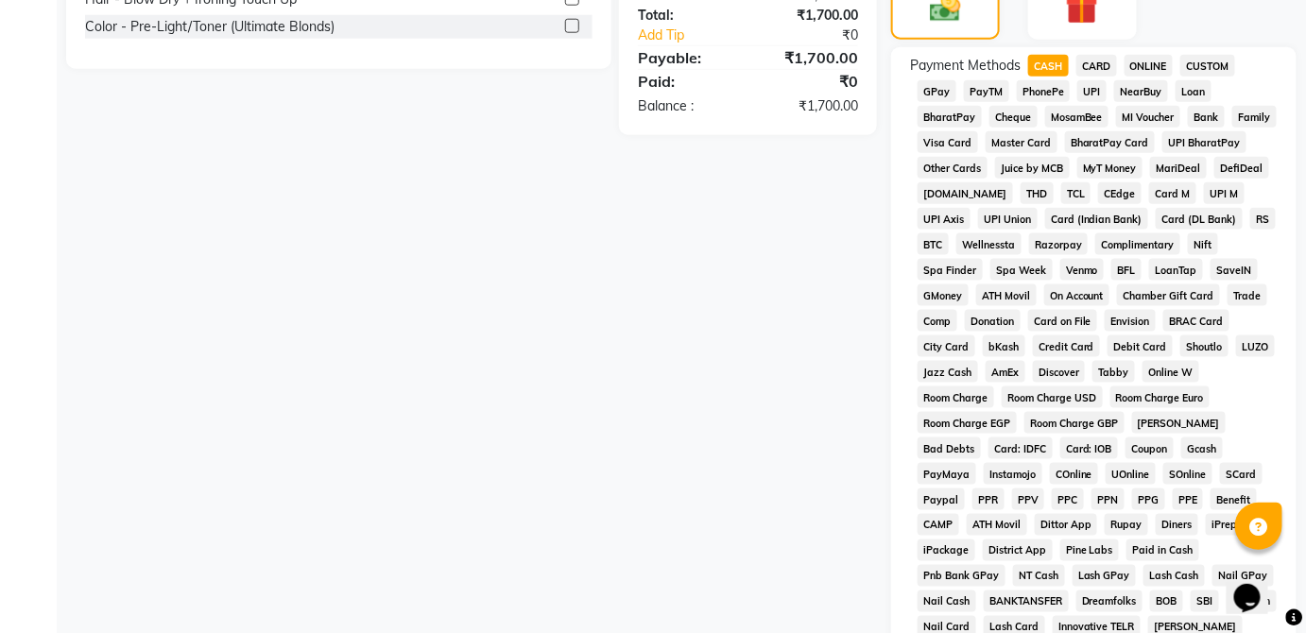
scroll to position [946, 0]
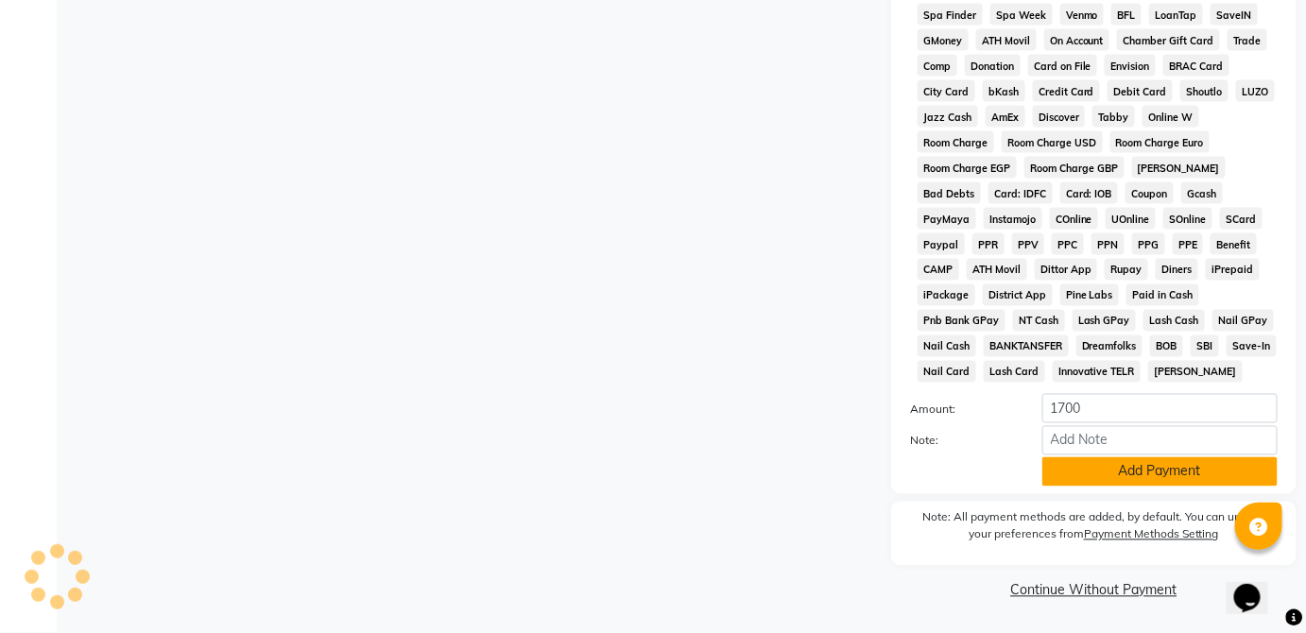
click at [1194, 472] on button "Add Payment" at bounding box center [1159, 471] width 235 height 29
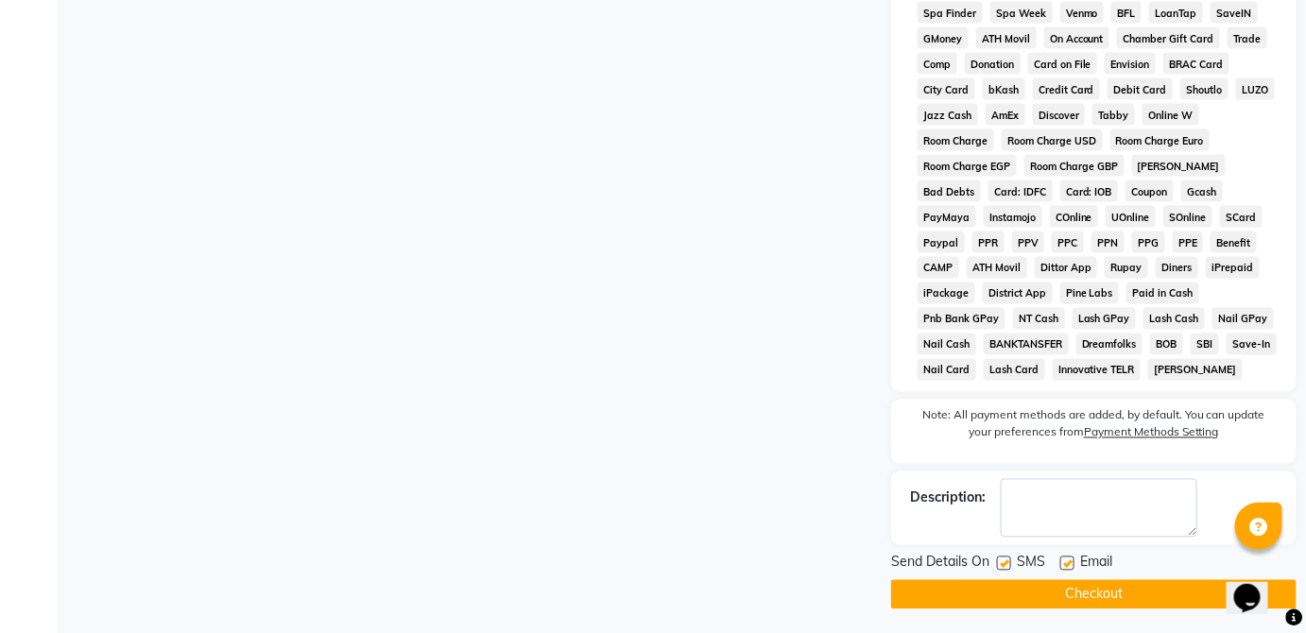
click at [1162, 603] on button "Checkout" at bounding box center [1093, 594] width 405 height 29
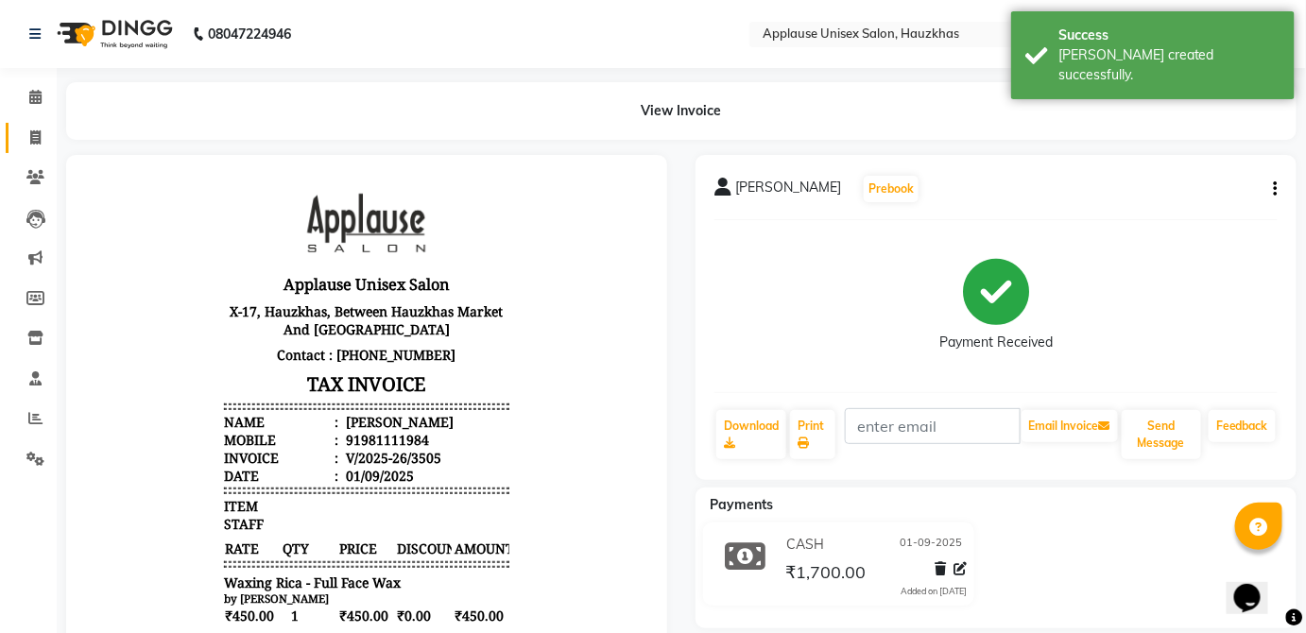
click at [11, 125] on link "Invoice" at bounding box center [28, 138] width 45 height 31
select select "service"
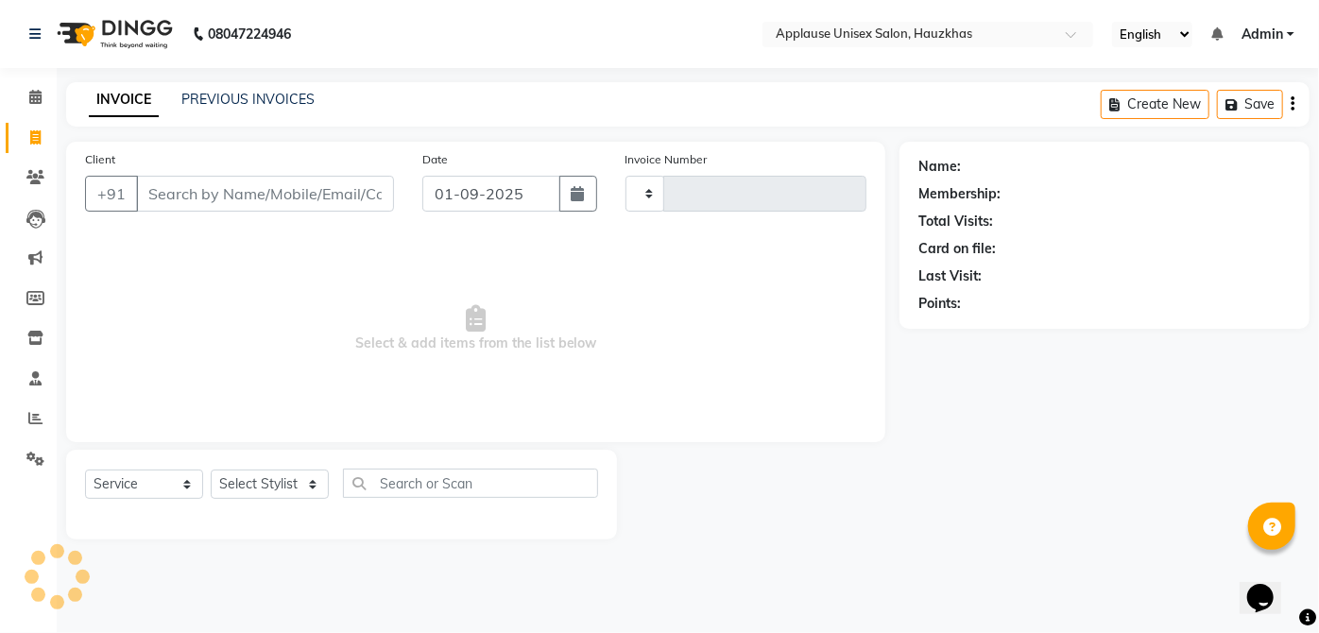
type input "3506"
select select "5082"
click at [268, 94] on link "PREVIOUS INVOICES" at bounding box center [247, 99] width 133 height 17
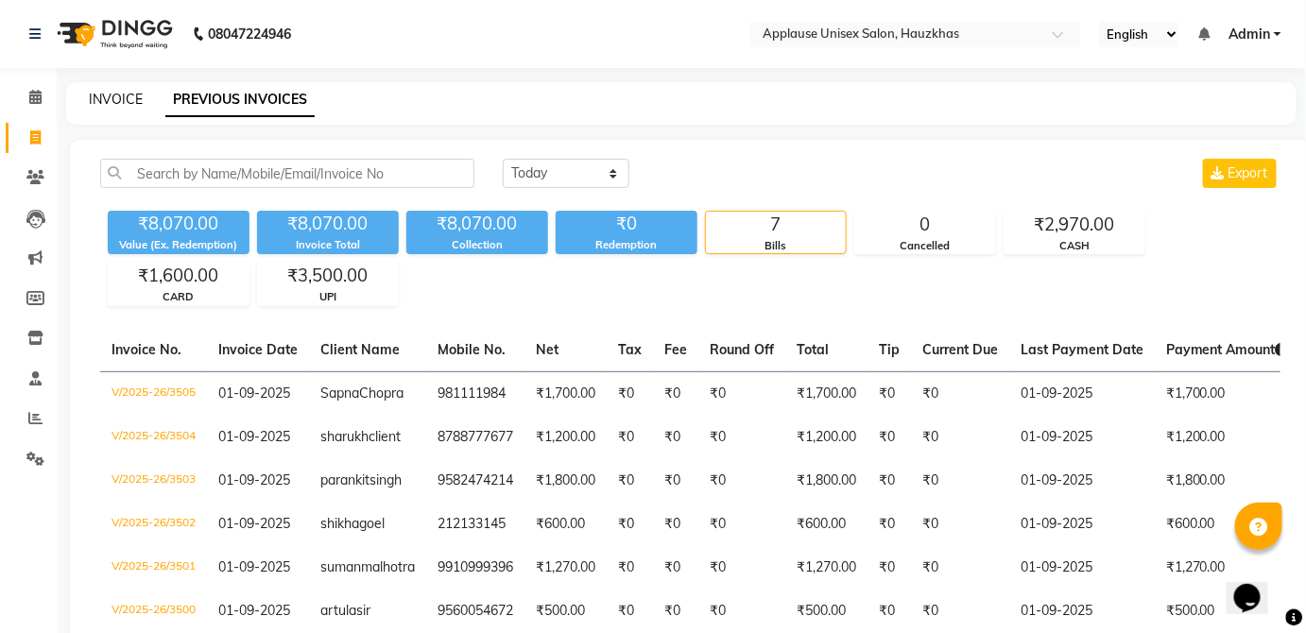
click at [91, 100] on link "INVOICE" at bounding box center [116, 99] width 54 height 17
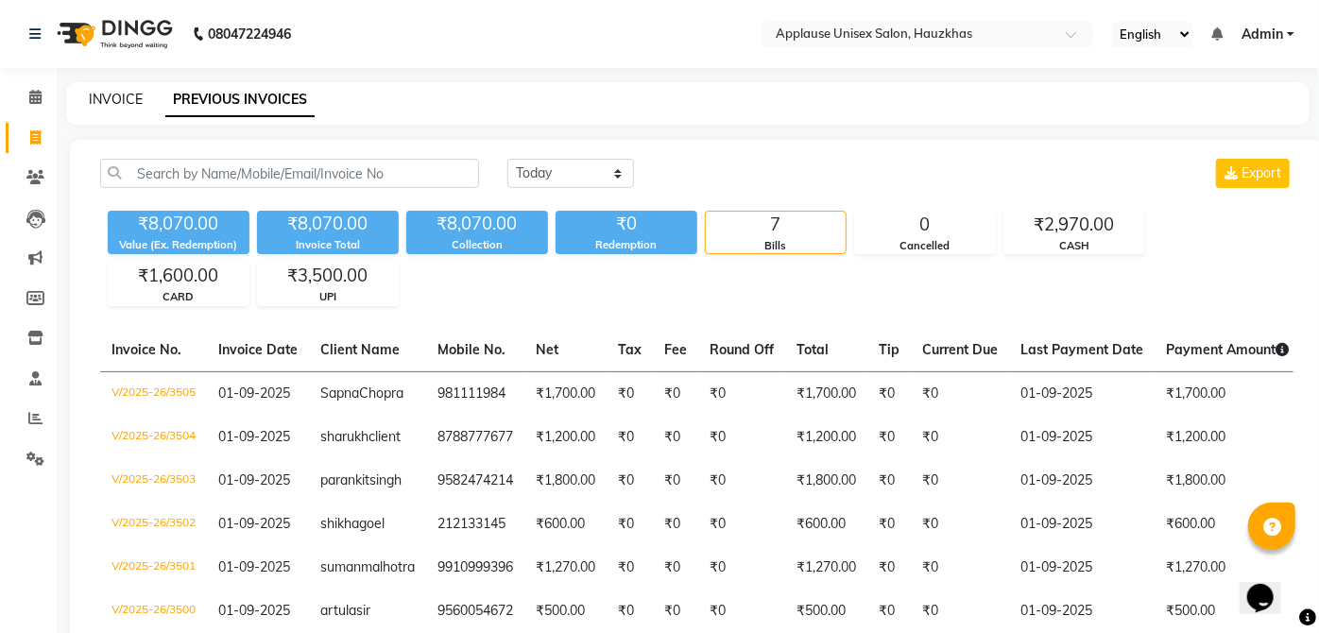
select select "service"
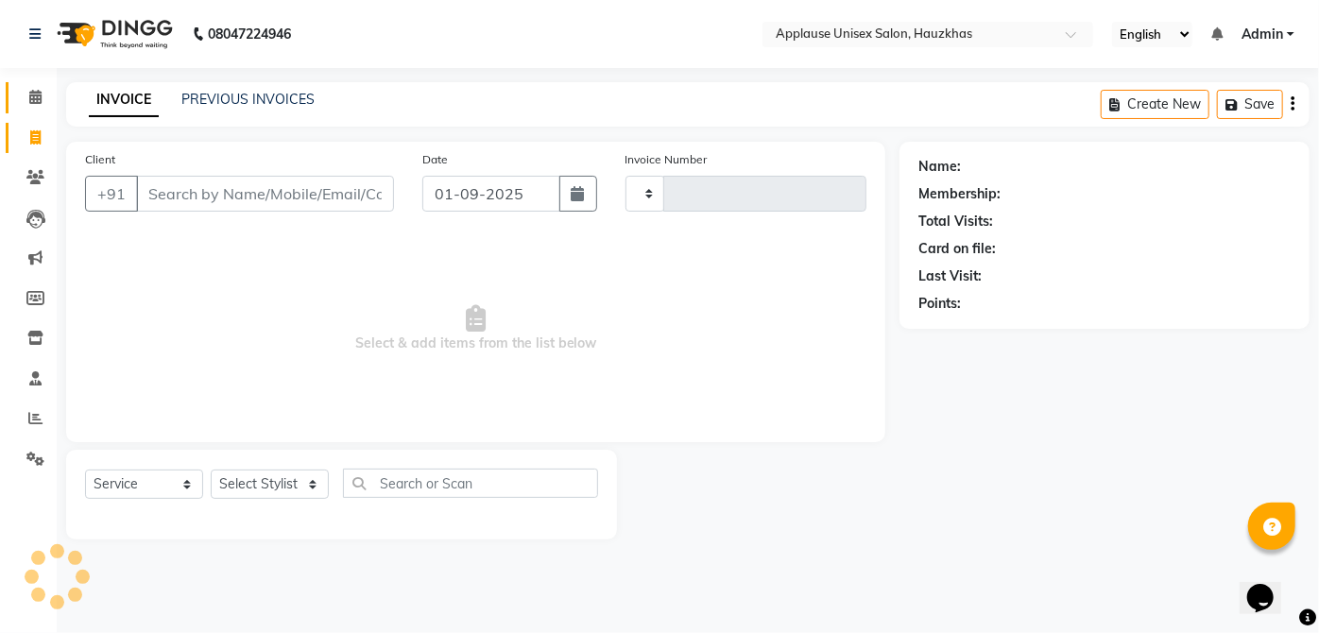
click at [30, 95] on icon at bounding box center [35, 97] width 12 height 14
